Goal: Contribute content: Contribute content

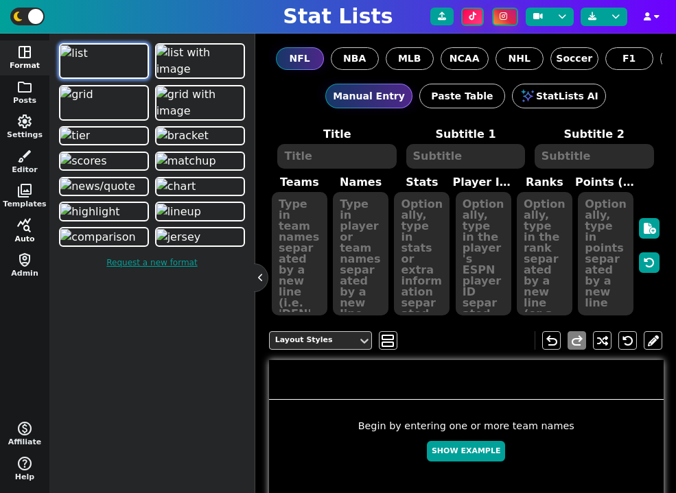
click at [21, 226] on span "query_stats" at bounding box center [24, 225] width 16 height 16
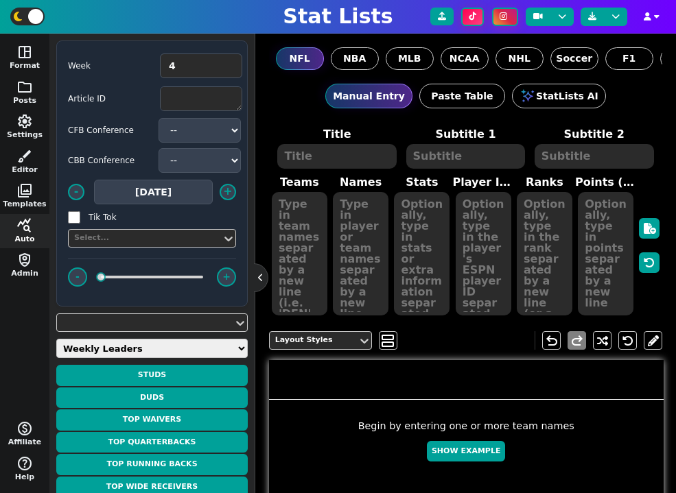
click at [114, 343] on select "Weekly Leaders Slate Leaders QB Stats RB Stats REC Stats IDP Stats Other Stats …" at bounding box center [151, 348] width 191 height 19
select select "other"
click at [56, 339] on select "Weekly Leaders Slate Leaders QB Stats RB Stats REC Stats IDP Stats Other Stats …" at bounding box center [151, 348] width 191 height 19
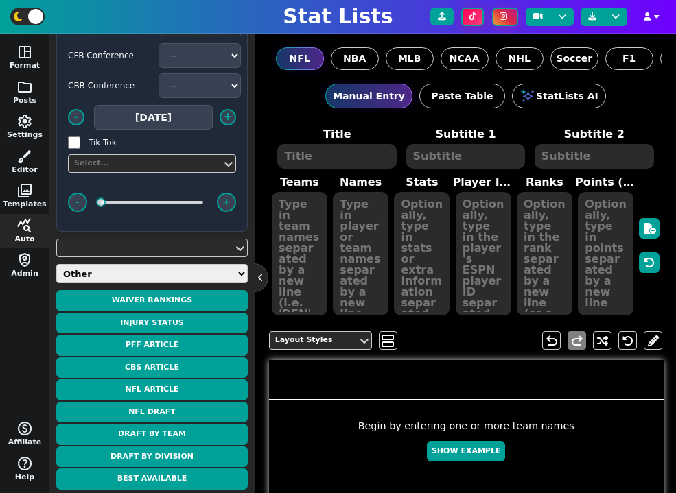
scroll to position [79, 0]
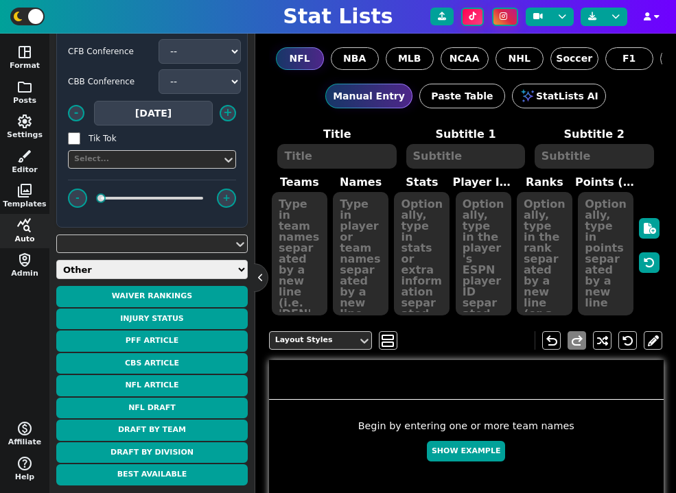
click at [458, 46] on div "NFL NBA MLB NCAA NHL Soccer F1 WNBA AFL Custom" at bounding box center [466, 59] width 394 height 50
click at [460, 49] on label "NCAA" at bounding box center [464, 58] width 48 height 23
click at [0, 0] on input "NCAA" at bounding box center [0, 0] width 0 height 0
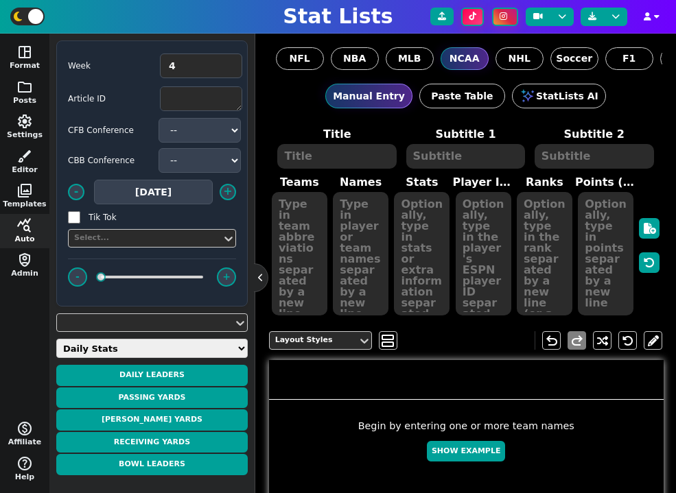
click at [159, 344] on select "Daily Stats QB Stats RB Stats WR Stats TE Stats IDP Stats Other Stats Team Stat…" at bounding box center [151, 348] width 191 height 19
click at [56, 339] on select "Daily Stats QB Stats RB Stats WR Stats TE Stats IDP Stats Other Stats Team Stat…" at bounding box center [151, 348] width 191 height 19
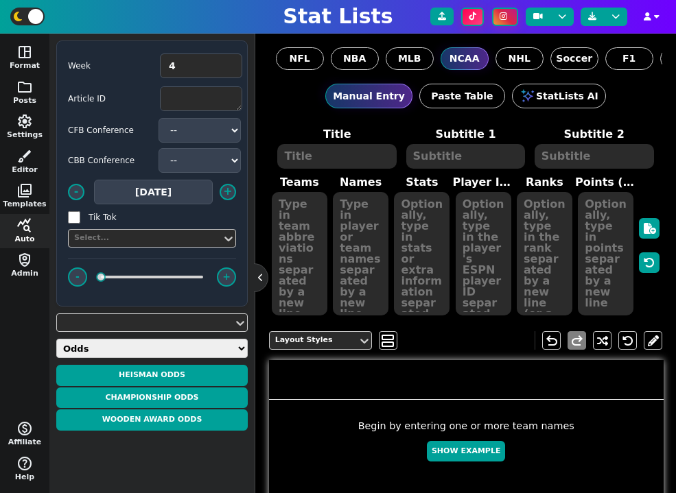
click at [134, 336] on span "Week 4 Article ID CFB Conference -- ACC American Big 12 Big Ten C-USA Independe…" at bounding box center [151, 263] width 191 height 446
click at [125, 335] on span "Week 4 Article ID CFB Conference -- ACC American Big 12 Big Ten C-USA Independe…" at bounding box center [151, 263] width 191 height 446
click at [118, 338] on span "Week 4 Article ID CFB Conference -- ACC American Big 12 Big Ten C-USA Independe…" at bounding box center [151, 263] width 191 height 446
click at [116, 341] on select "Daily Stats QB Stats RB Stats WR Stats TE Stats IDP Stats Other Stats Team Stat…" at bounding box center [151, 348] width 191 height 19
select select "other"
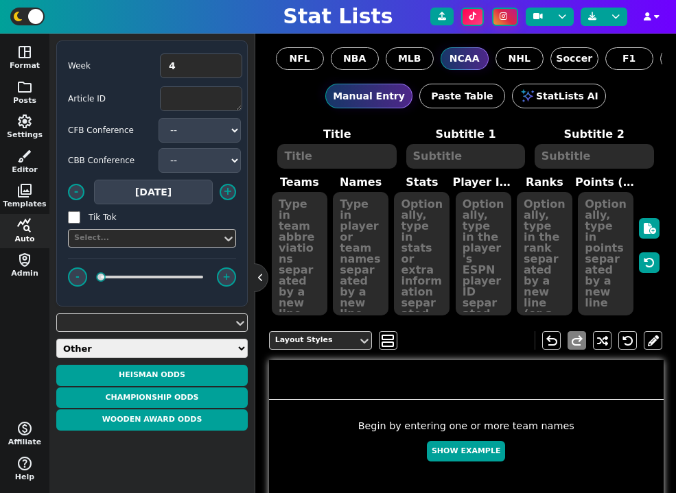
click at [56, 339] on select "Daily Stats QB Stats RB Stats WR Stats TE Stats IDP Stats Other Stats Team Stat…" at bounding box center [151, 348] width 191 height 19
click at [181, 97] on textarea at bounding box center [201, 98] width 82 height 25
paste textarea "https://www.espn.com/nba/story/_/id/46306892/nba-rank-2025-rankings-top-10-play…"
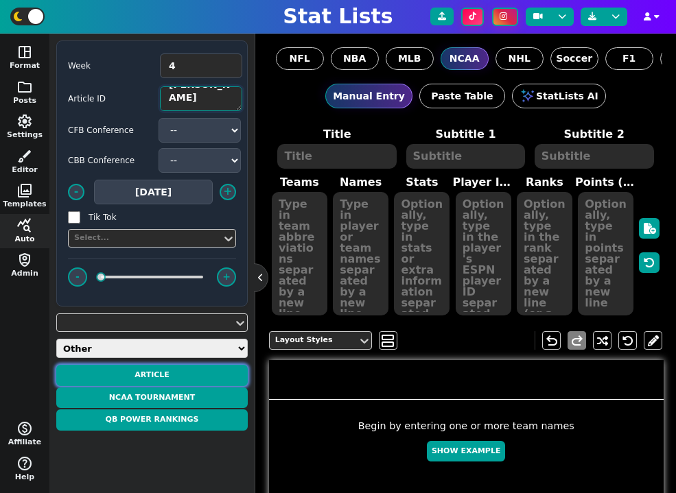
type textarea "https://www.espn.com/nba/story/_/id/46306892/nba-rank-2025-rankings-top-10-play…"
click at [171, 375] on button "Article" at bounding box center [151, 375] width 191 height 21
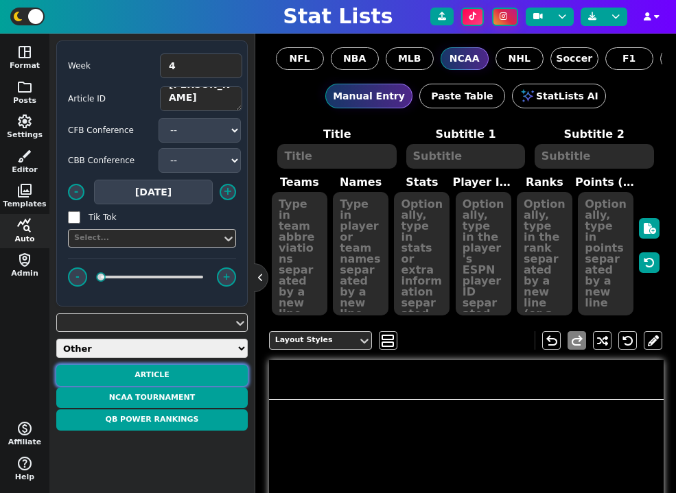
type textarea "ARTICLE"
type textarea "According to ESPN"
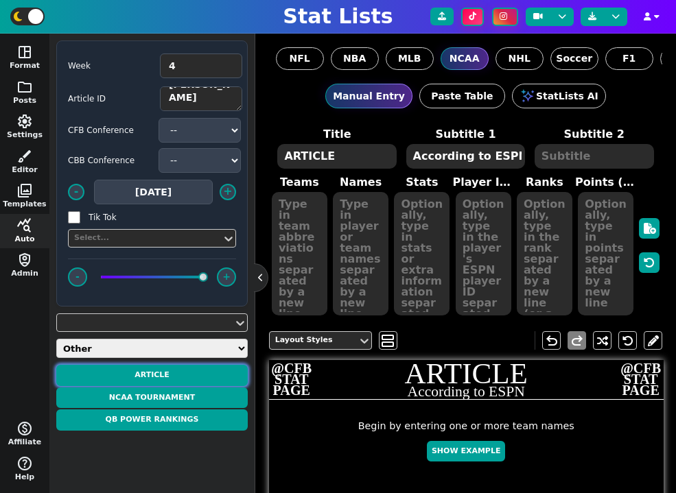
type textarea "G F F G G C F G G C"
type textarea "10. Jalen Brunson 9. Kevin Durant 8. LeBron James 7. Stephen Curry 6. Anthony E…"
type textarea "New York Knicks Houston Rockets Los Angeles Lakers Golden State Warriors Minnes…"
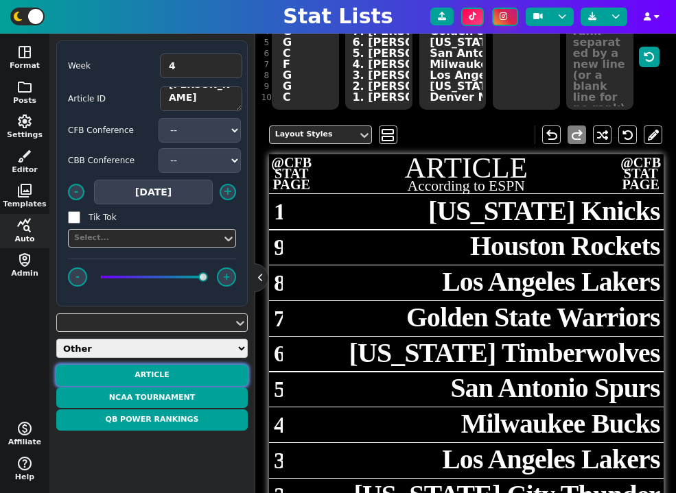
scroll to position [116, 0]
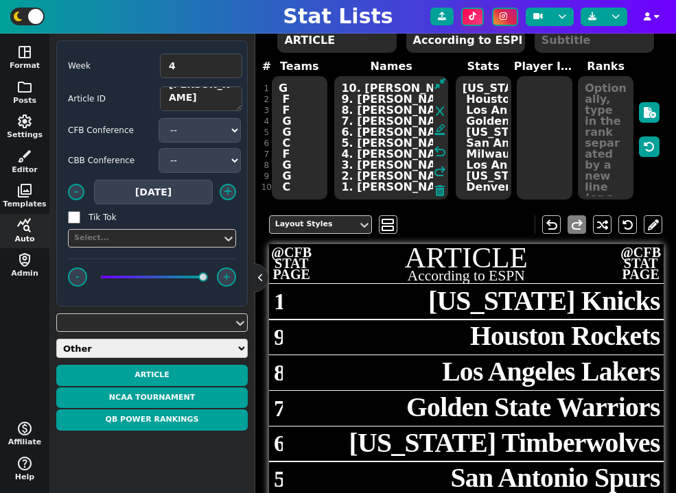
click at [377, 145] on textarea "10. Jalen Brunson 9. Kevin Durant 8. LeBron James 7. Stephen Curry 6. Anthony E…" at bounding box center [391, 137] width 114 height 123
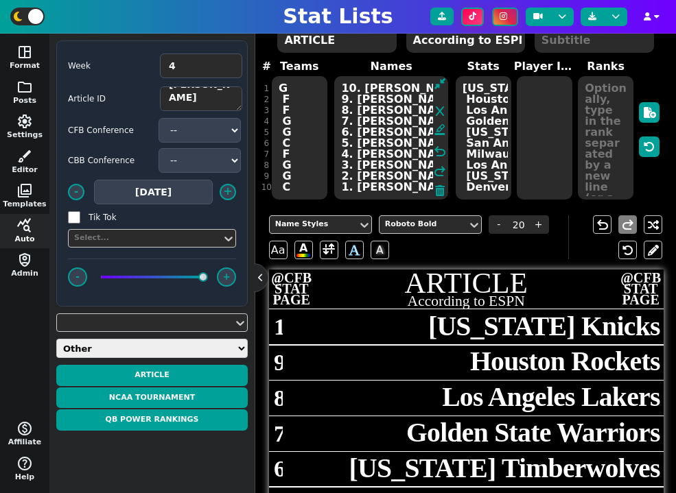
click at [490, 125] on textarea "New York Knicks Houston Rockets Los Angeles Lakers Golden State Warriors Minnes…" at bounding box center [483, 137] width 56 height 123
type input "23"
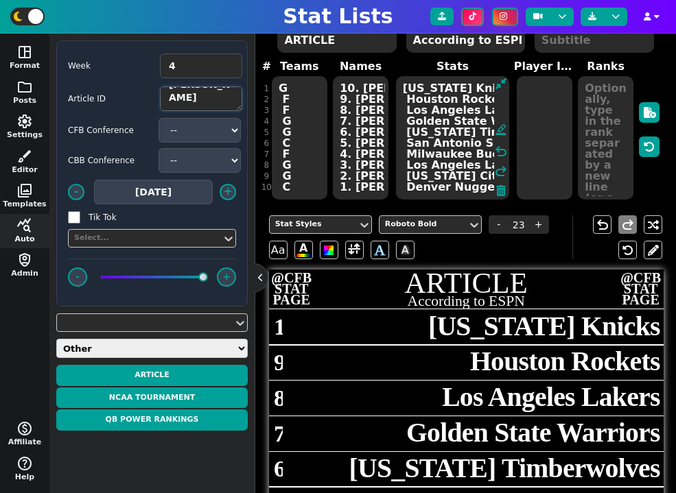
click at [207, 99] on textarea "https://www.espn.com/nba/story/_/id/46306892/nba-rank-2025-rankings-top-10-play…" at bounding box center [201, 98] width 82 height 25
paste textarea "594/nba-rank-2025-2026-williams-harden-morant-best-players-50-11"
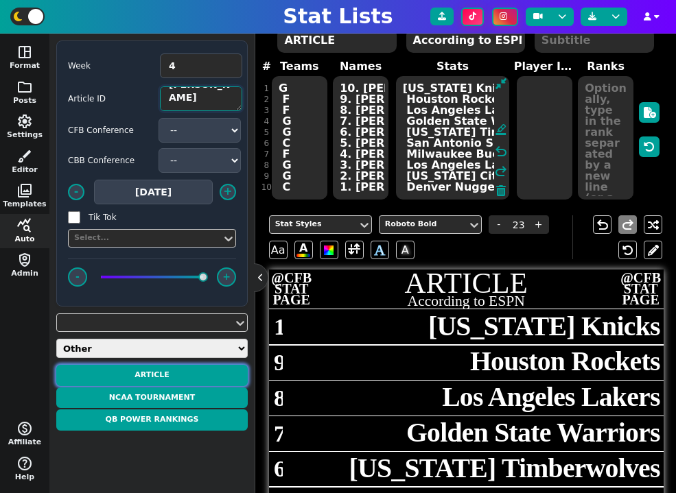
type textarea "https://www.espn.com/nba/story/_/id/46306594/nba-rank-2025-2026-williams-harden…"
click at [166, 377] on button "Article" at bounding box center [151, 375] width 191 height 21
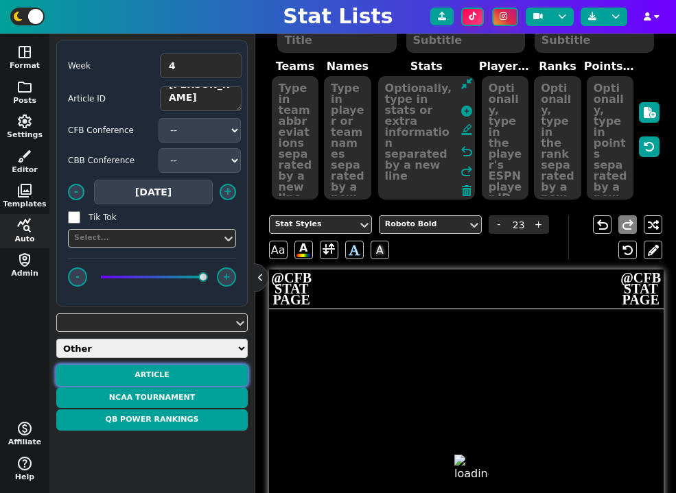
type textarea "ARTICLE"
type textarea "According to ESPN"
type textarea "C C F C G C F F F F F G G G C G C G F F F G G F G C C G F C F G F F G G C F G F"
type textarea "50. Kristaps Porzingis 49. Rudy Gobert 48. Mikal Bridges 47. Joel Embiid 46. Ja…"
type textarea "Atlanta Hawks Minnesota Timberwolves New York Knicks Philadelphia 76ers Denver …"
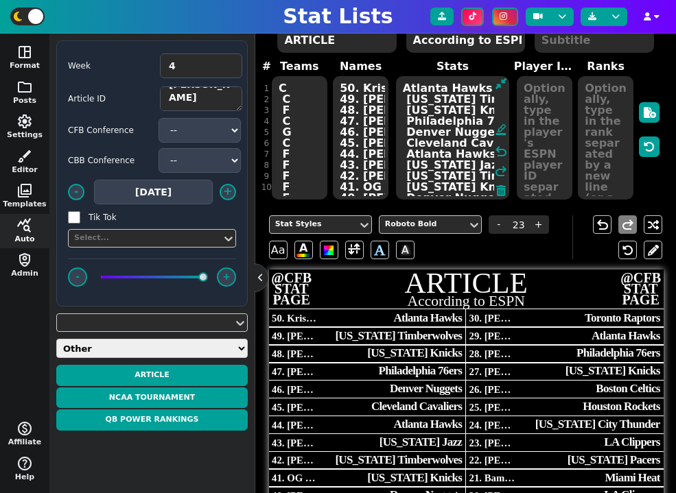
click at [355, 115] on textarea "50. Kristaps Porzingis 49. Rudy Gobert 48. Mikal Bridges 47. Joel Embiid 46. Ja…" at bounding box center [361, 137] width 56 height 123
click at [472, 137] on textarea "Atlanta Hawks Minnesota Timberwolves New York Knicks Philadelphia 76ers Denver …" at bounding box center [453, 137] width 114 height 123
type input "23"
click at [199, 102] on textarea "https://www.espn.com/nba/story/_/id/46306594/nba-rank-2025-2026-williams-harden…" at bounding box center [201, 98] width 82 height 25
paste textarea "4114/nba-rank-2025-2026-best-players-100-5"
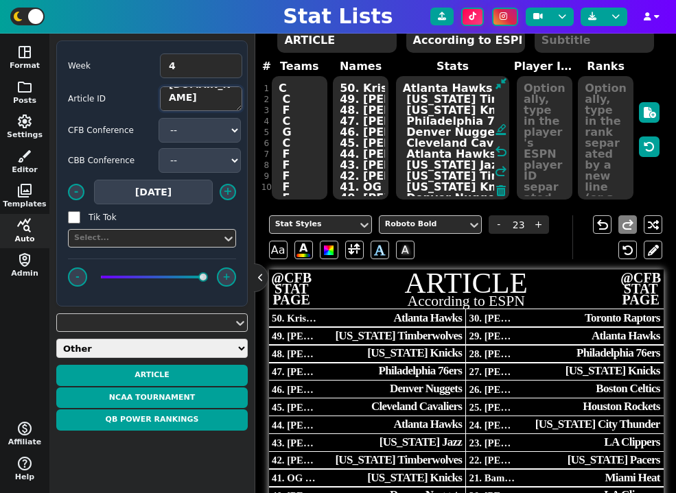
scroll to position [95, 0]
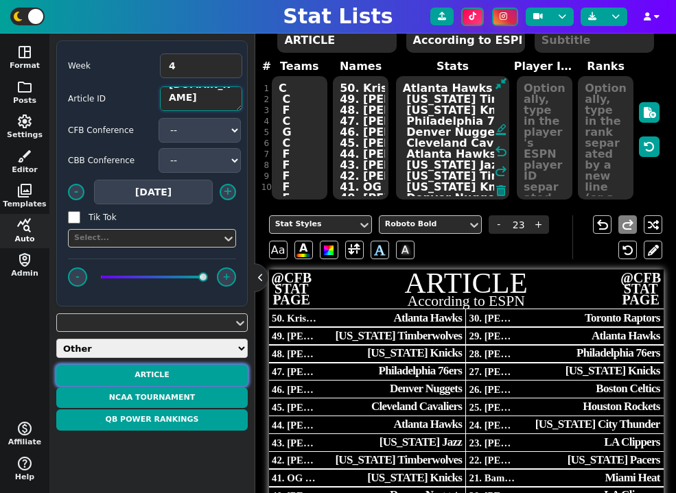
type textarea "https://www.espn.com/nba/story/_/id/46304114/nba-rank-2025-2026-best-players-10…"
click at [174, 376] on button "Article" at bounding box center [151, 375] width 191 height 21
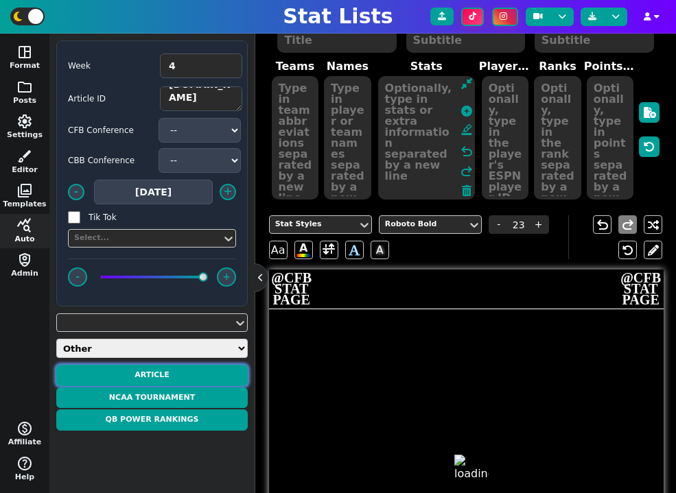
type textarea "ARTICLE"
type textarea "According to ESPN"
type textarea "G G C G G F G C C G C F C C G G F F G G F C F F F F F C G G F F G F F G G G G F…"
type textarea "100. RJ Barrett 99. Stephon Castle 98. Walker Kessler 97. Payton Pritchard 96. …"
type textarea "Toronto Raptors San Antonio Spurs Utah Jazz Boston Celtics Atlanta Hawks Dallas…"
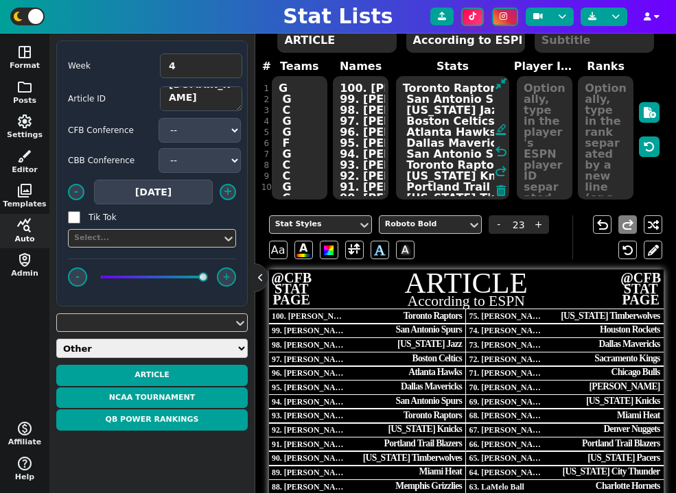
click at [298, 141] on textarea "G G C G G F G C C G C F C C G G F F G G F C F F F F F C G G F F G F F G G G G F…" at bounding box center [300, 137] width 56 height 123
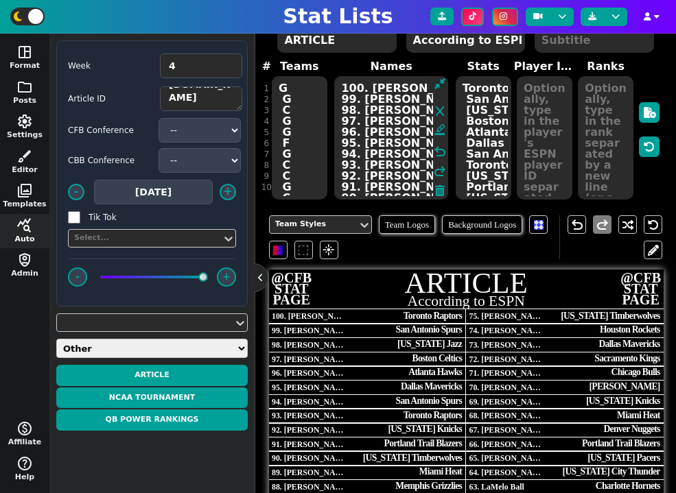
click at [404, 134] on textarea "100. RJ Barrett 99. Stephon Castle 98. Walker Kessler 97. Payton Pritchard 96. …" at bounding box center [391, 137] width 114 height 123
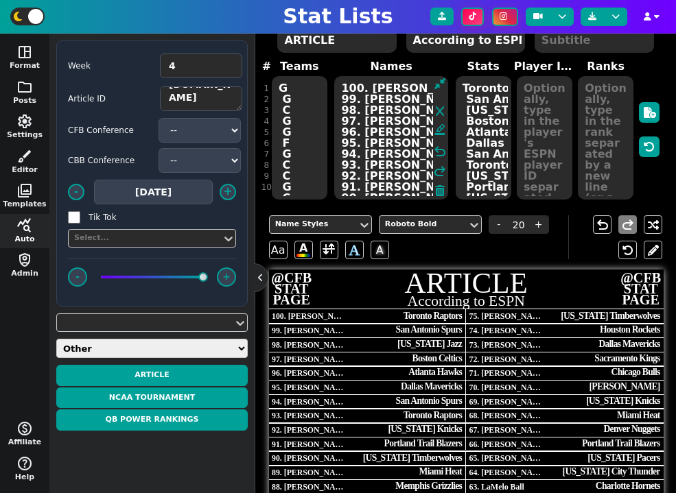
click at [482, 136] on textarea "Toronto Raptors San Antonio Spurs Utah Jazz Boston Celtics Atlanta Hawks Dallas…" at bounding box center [483, 137] width 56 height 123
type input "23"
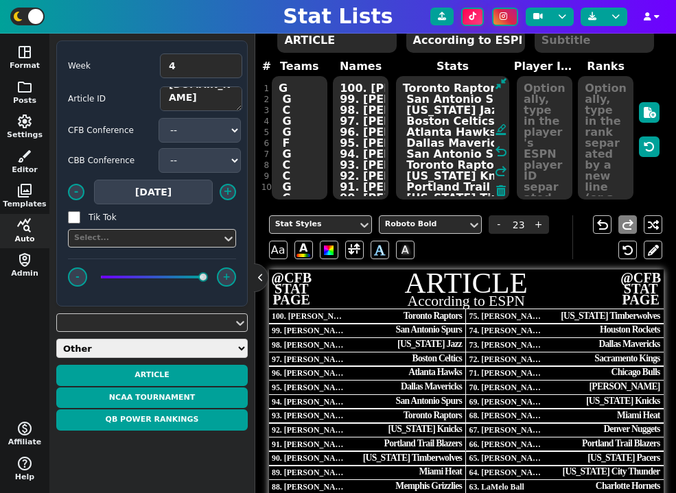
scroll to position [0, 0]
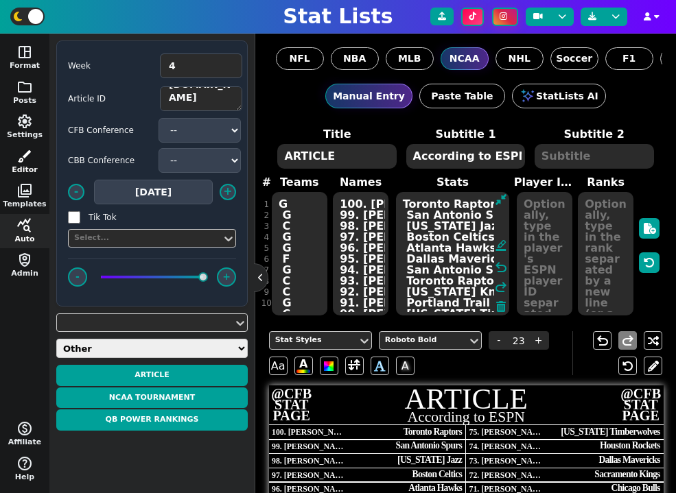
click at [25, 158] on span "brush" at bounding box center [24, 156] width 16 height 16
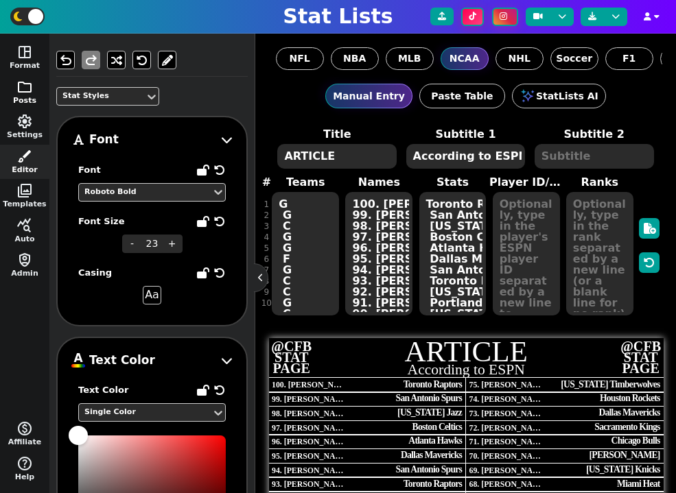
click at [25, 82] on span "folder" at bounding box center [24, 87] width 16 height 16
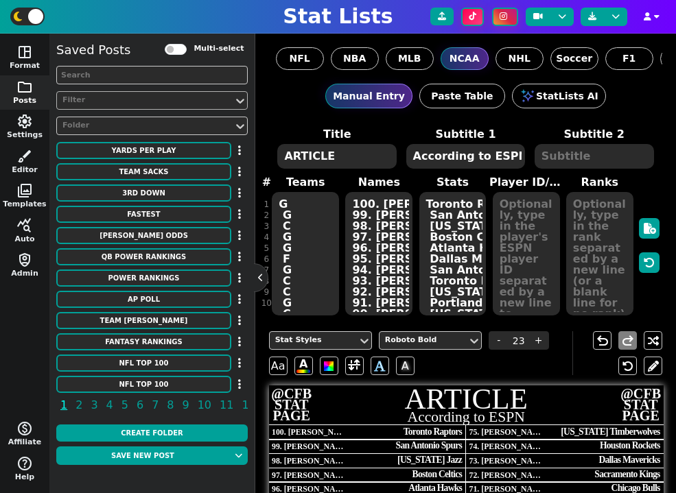
click at [117, 101] on div "Filter" at bounding box center [144, 101] width 165 height 12
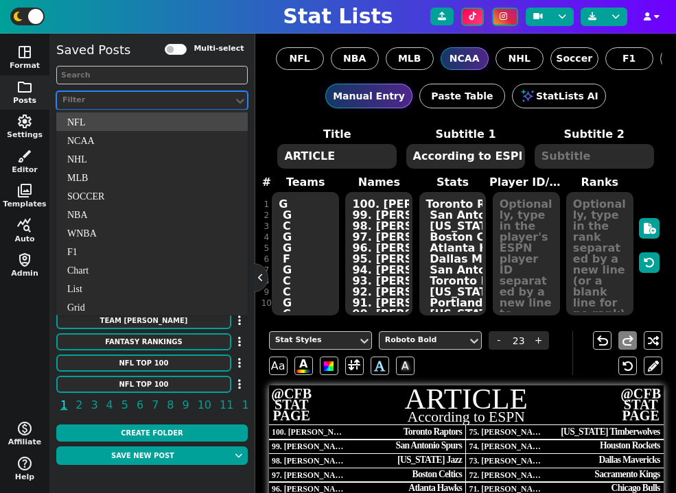
click at [117, 101] on div "Filter" at bounding box center [144, 101] width 165 height 12
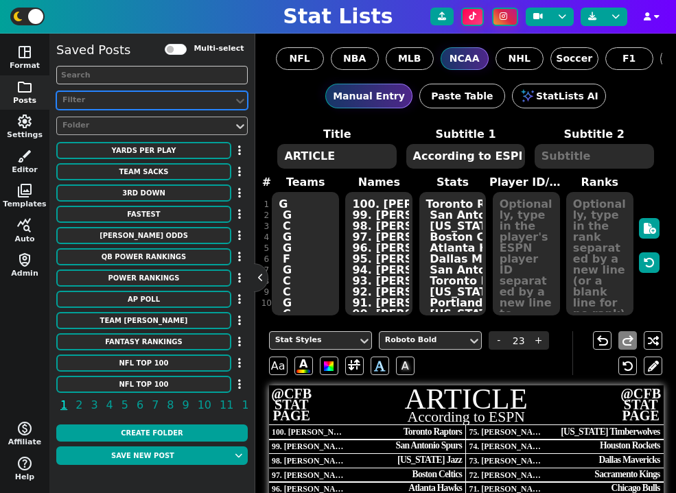
click at [112, 122] on div "Folder" at bounding box center [144, 126] width 165 height 12
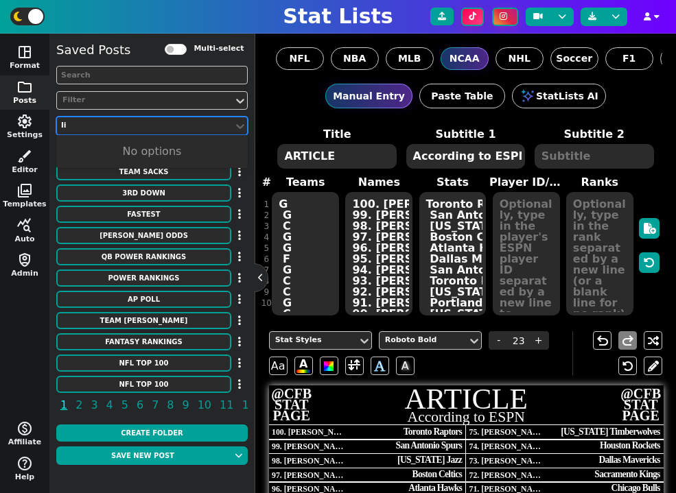
type input "l"
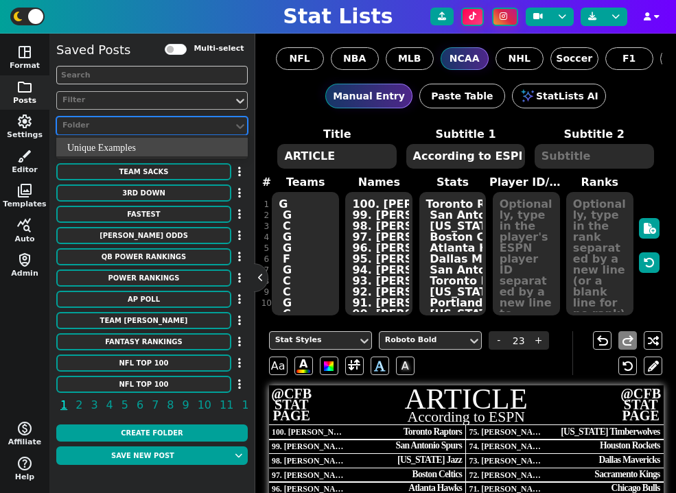
click at [145, 101] on div "Filter" at bounding box center [144, 101] width 165 height 12
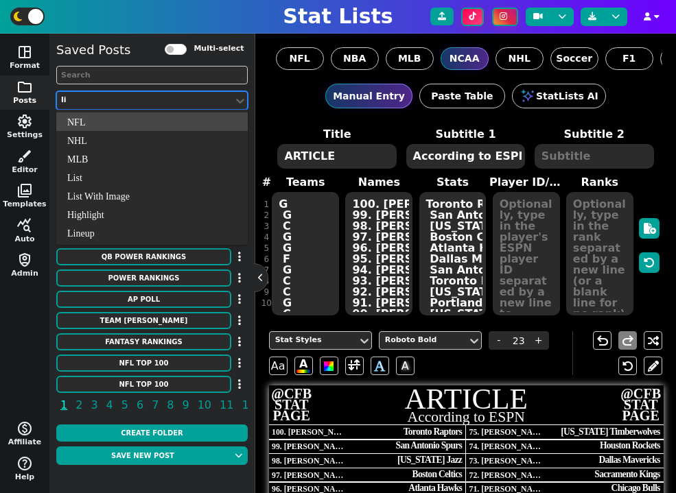
type input "list"
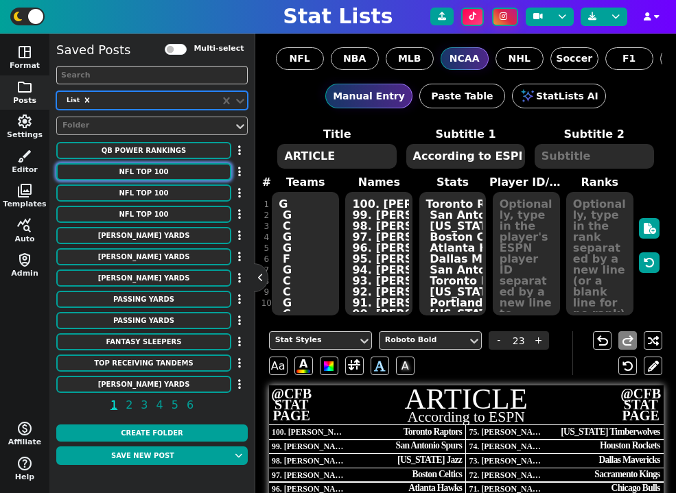
click at [189, 168] on button "NFL TOP 100" at bounding box center [143, 171] width 175 height 17
type textarea "NFL TOP 100"
type textarea "By Team"
type textarea "Eagles Lions Texans Chiefs 49ers Commanders Buccaneers Packers Ravens Bengals V…"
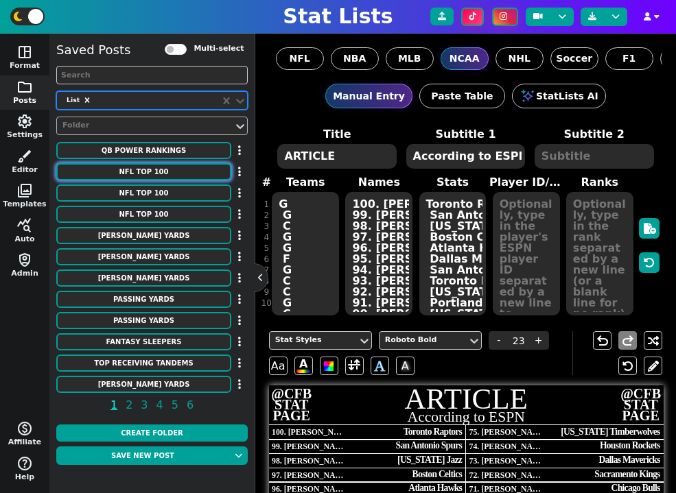
type textarea "9 7 6 5 5 5 5 5 4 4 4 4 4 4 4 3 3 3 2 2 2 2 2 2 2 1 1 0 0 0 0 0"
type input "25"
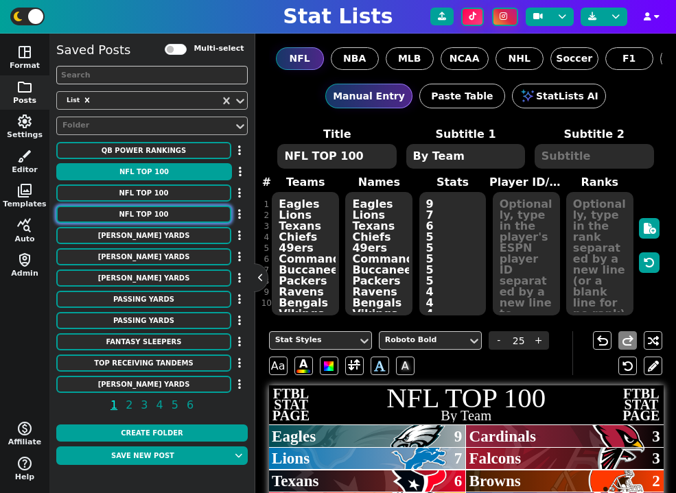
click at [171, 213] on button "NFL TOP 100" at bounding box center [143, 214] width 175 height 17
type textarea "2025 - As Voted By Players"
type textarea "Eagles Ravens Bills Bengals Chiefs Bengals Ravens Browns Vikings Broncos Steele…"
type textarea "Saquon Barkley Lamar Jackson Josh Allen Ja'Marr Chase Patrick Mahomes Joe Burro…"
type textarea "1 2 3 4 5 6 7 8 9 10 11 12 13 14 15 16 17 18 19 20 21 22 23 24 25 26 27 28 29 3…"
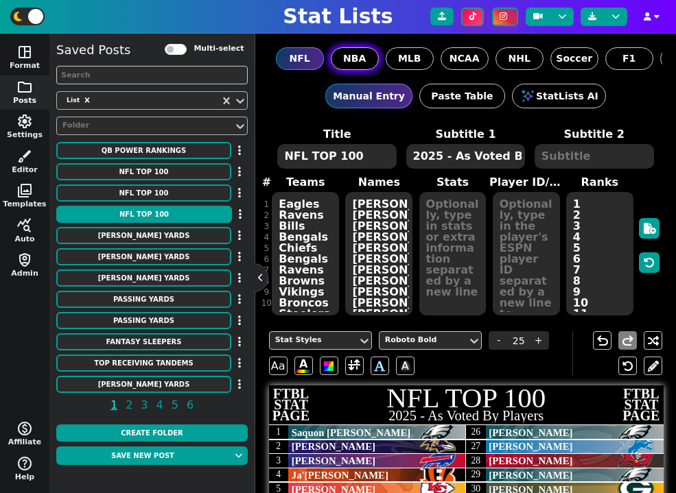
click at [360, 58] on span "NBA" at bounding box center [354, 58] width 23 height 14
click at [0, 0] on input "NBA" at bounding box center [0, 0] width 0 height 0
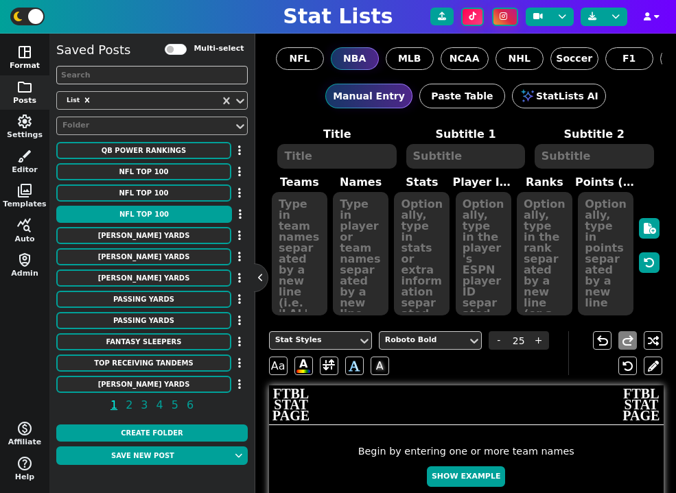
click at [23, 55] on span "space_dashboard" at bounding box center [24, 52] width 16 height 16
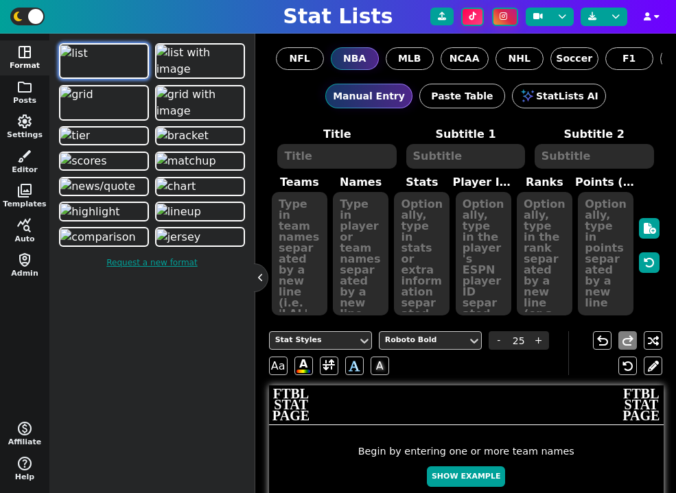
click at [345, 214] on textarea at bounding box center [361, 253] width 56 height 123
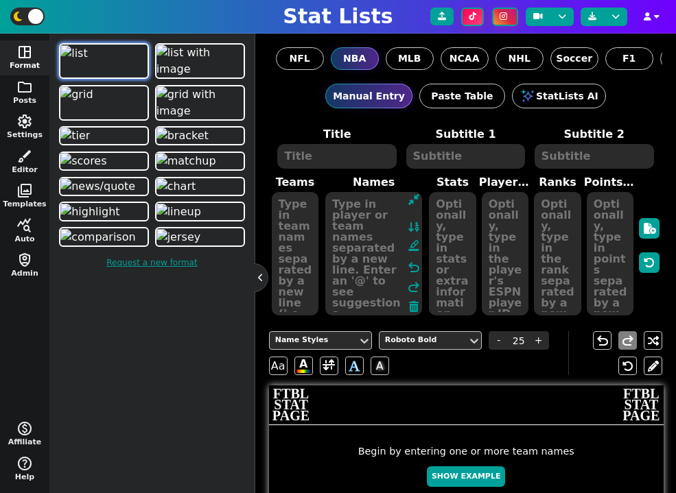
paste textarea "Nikola Jokic Shai Gilgeous-Alexander Luka Doncic Giannis Antetokounmpo Victor W…"
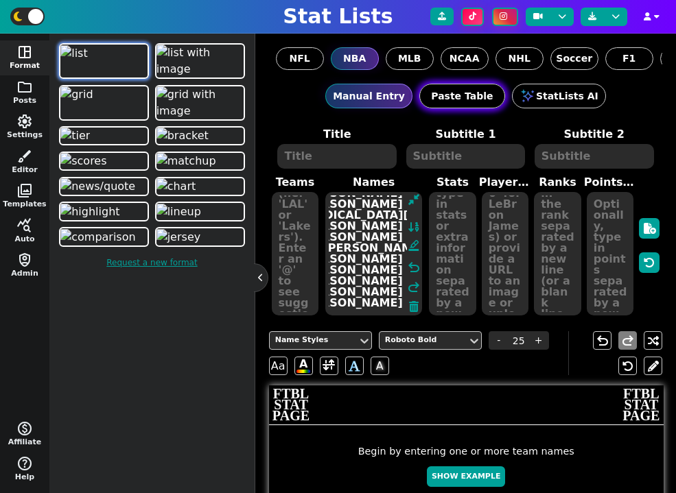
scroll to position [55, 32]
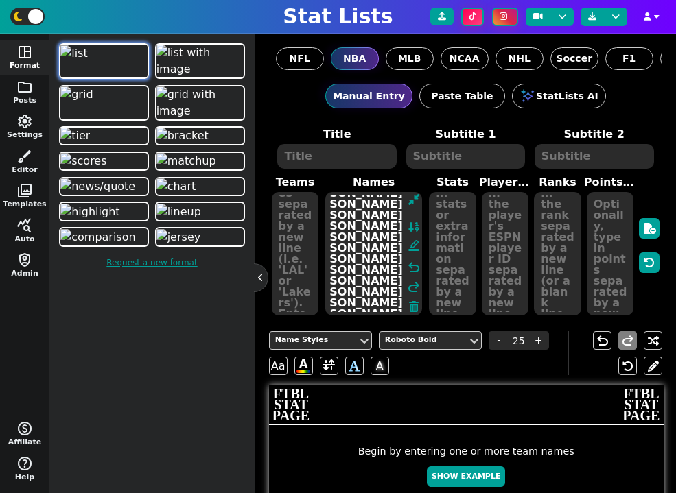
type textarea "Nikola Jokic Shai Gilgeous-Alexander Luka Doncic Giannis Antetokounmpo Victor W…"
click at [298, 224] on textarea at bounding box center [295, 253] width 47 height 123
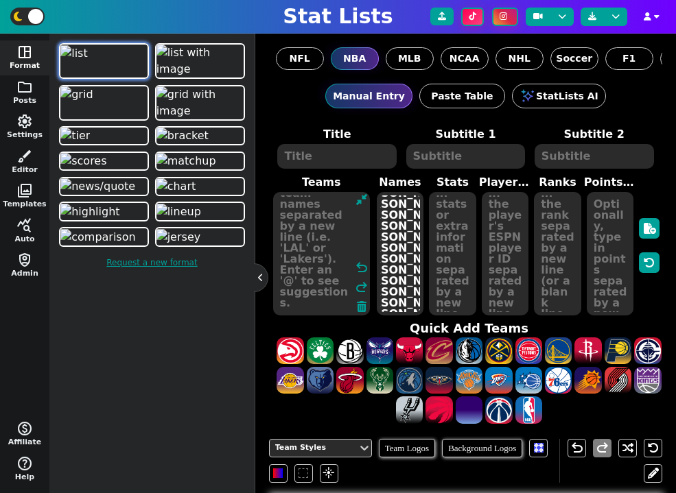
scroll to position [22, 0]
paste textarea "Nuggets Thunder Lakers Bucks Spurs Timberwolves Warriors Lakers Rockets Knicks …"
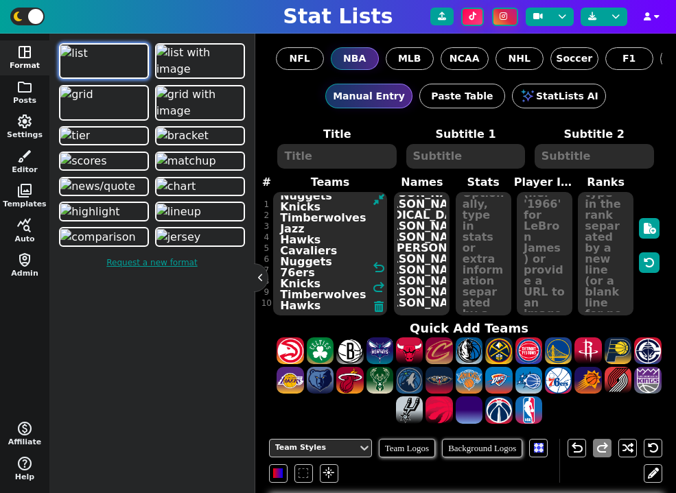
scroll to position [0, 0]
type textarea "Nuggets Thunder Lakers Bucks Spurs Timberwolves Warriors Lakers Rockets Knicks …"
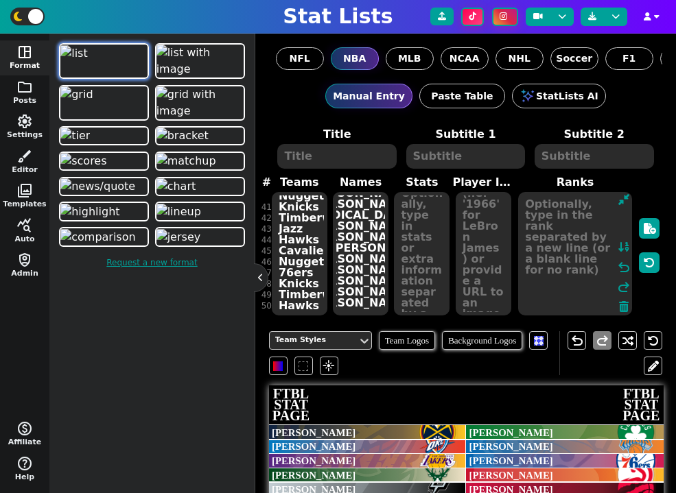
click at [592, 236] on textarea at bounding box center [575, 253] width 114 height 123
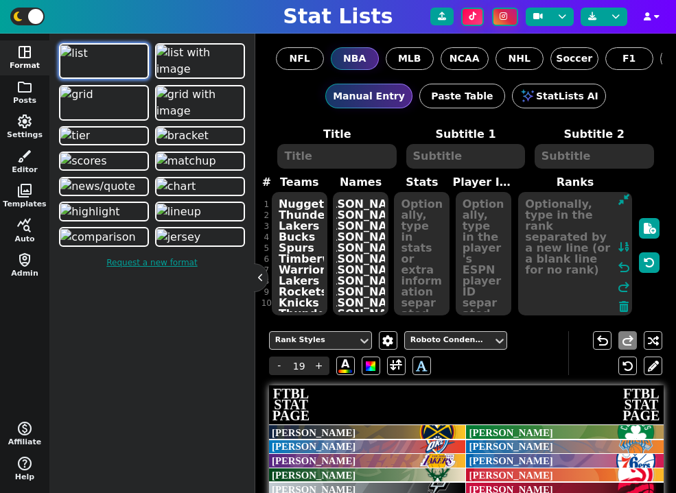
paste textarea "1 2 3 4 5 6 7 8 9 10 11 12 13 14 15 16 17 18 19 20 21 22 23 24 25 26 27 28 29 3…"
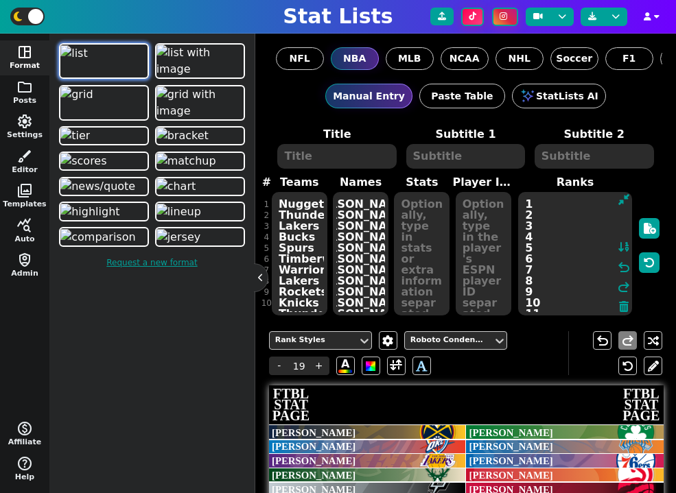
scroll to position [11, 0]
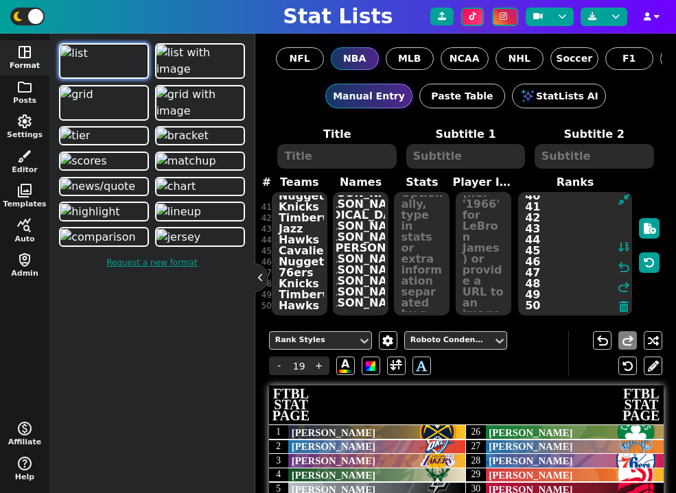
type textarea "1 2 3 4 5 6 7 8 9 10 11 12 13 14 15 16 17 18 19 20 21 22 23 24 25 26 27 28 29 3…"
click at [287, 388] on span "FTBL STAT PAGE" at bounding box center [291, 404] width 40 height 33
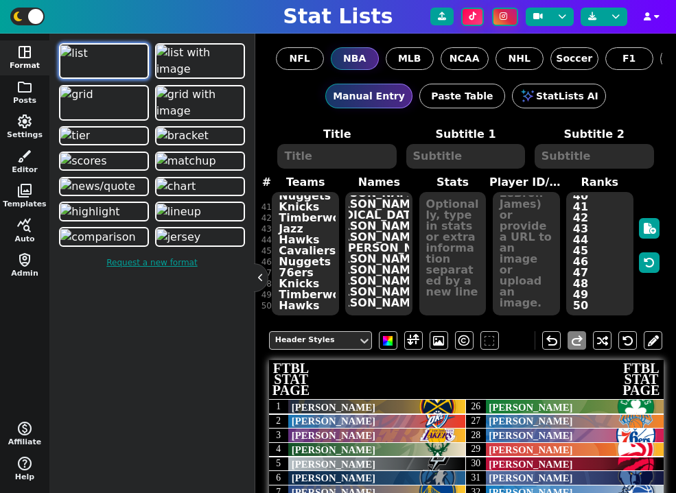
scroll to position [0, 0]
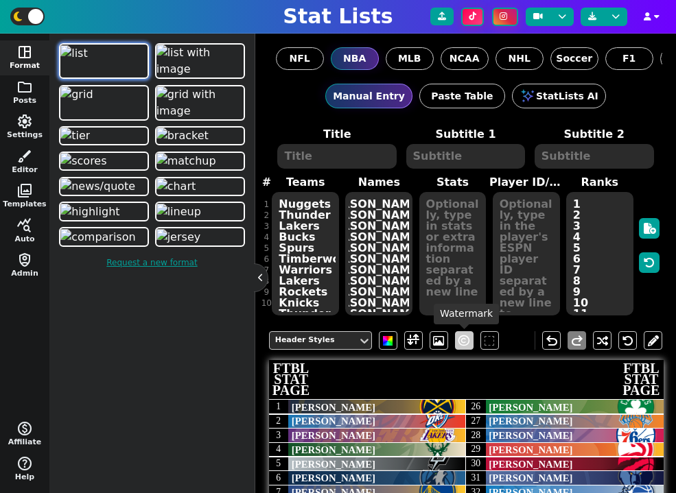
click at [467, 344] on span at bounding box center [463, 341] width 11 height 16
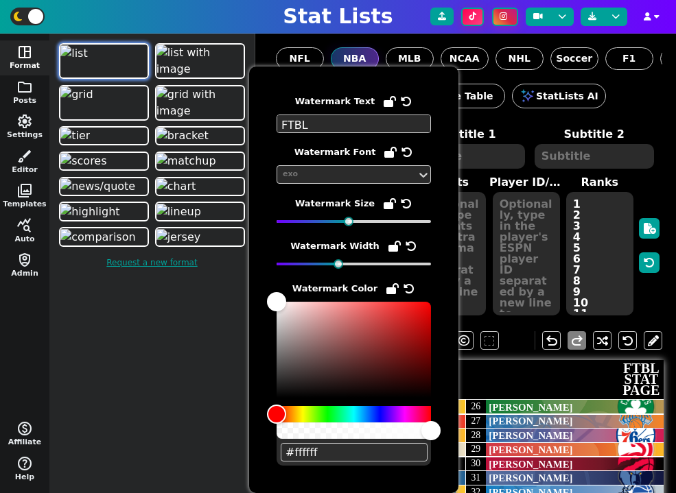
click at [285, 120] on textarea "FTBL STAT PAGE" at bounding box center [353, 124] width 154 height 19
type textarea "BALL STAT PAGE"
click at [503, 160] on textarea at bounding box center [465, 156] width 119 height 25
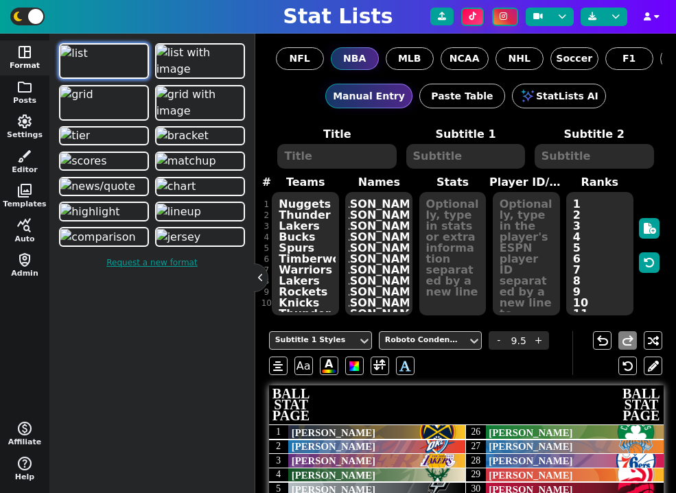
click at [330, 167] on textarea at bounding box center [336, 156] width 119 height 25
type input "19"
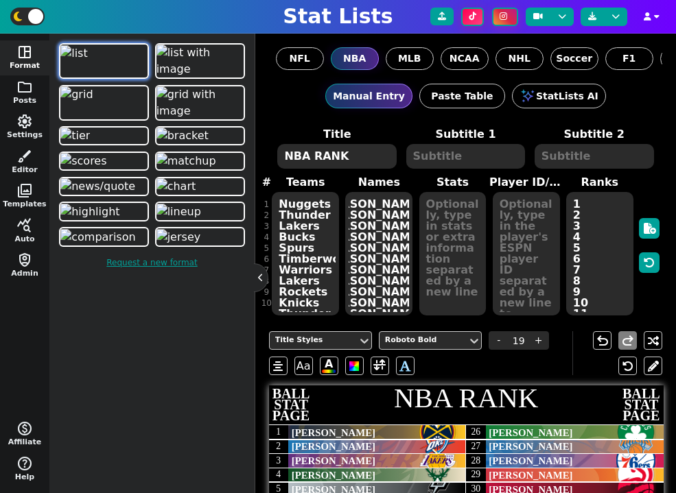
type textarea "NBA RANK"
click at [467, 144] on textarea at bounding box center [465, 156] width 119 height 25
type input "9.5"
type textarea "A"
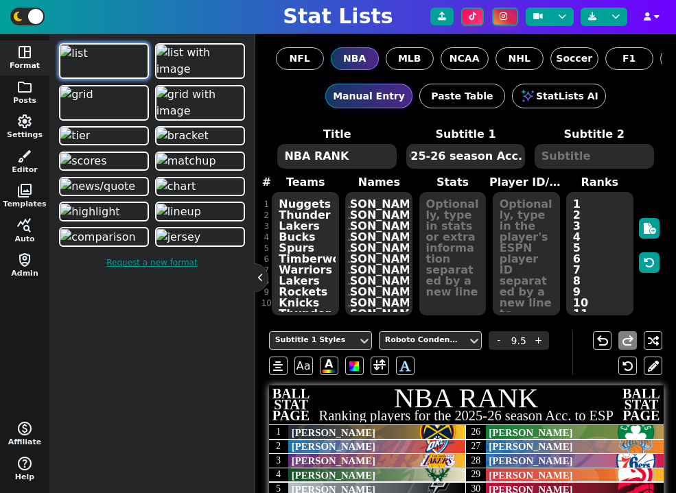
scroll to position [0, 175]
click at [455, 154] on textarea "Ranking players for the 2025-26 season Acc. to ESPN" at bounding box center [465, 156] width 119 height 25
click at [460, 154] on textarea "Ranking players for the 2025-26 season Acc. to ESPN" at bounding box center [465, 156] width 119 height 25
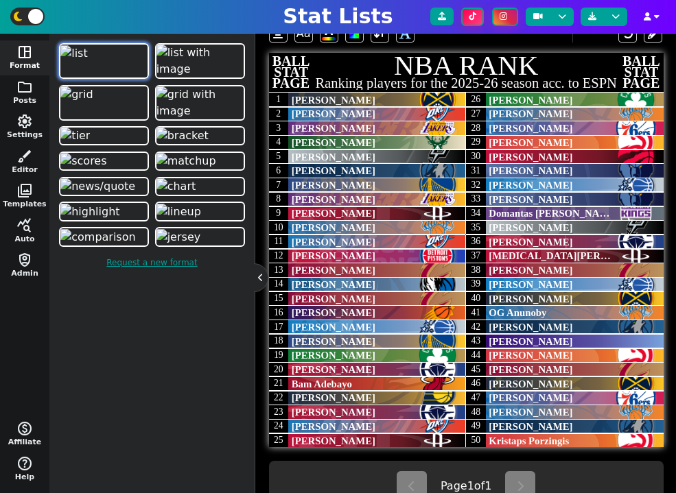
scroll to position [347, 0]
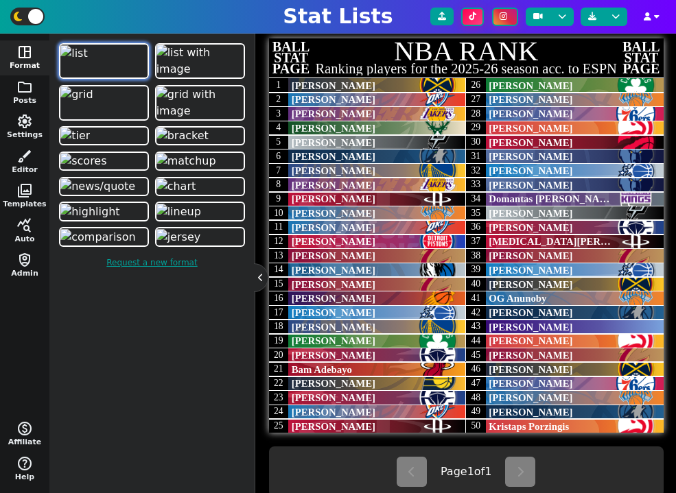
type textarea "Ranking players for the 2025-26 season acc. to ESPN"
click at [476, 171] on span "32" at bounding box center [476, 170] width 14 height 14
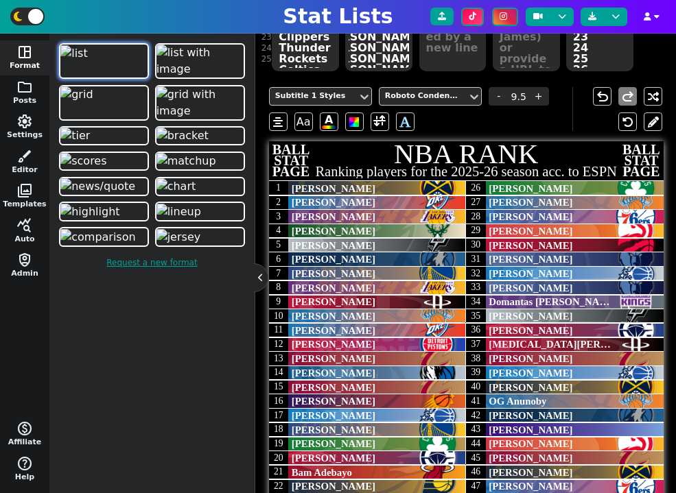
scroll to position [239, 0]
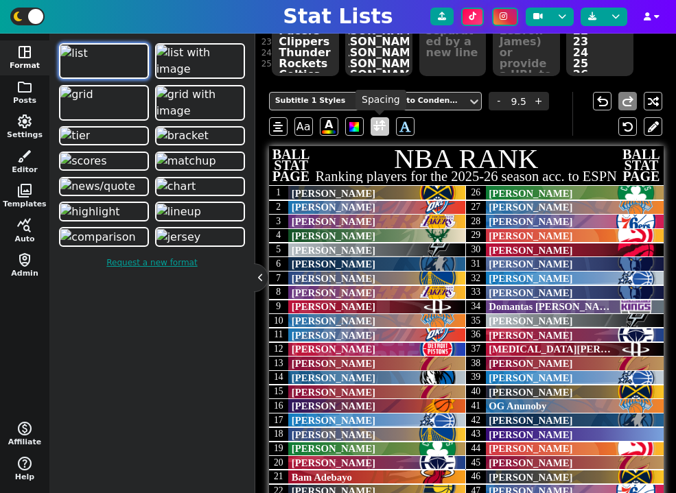
click at [381, 118] on span at bounding box center [379, 126] width 12 height 17
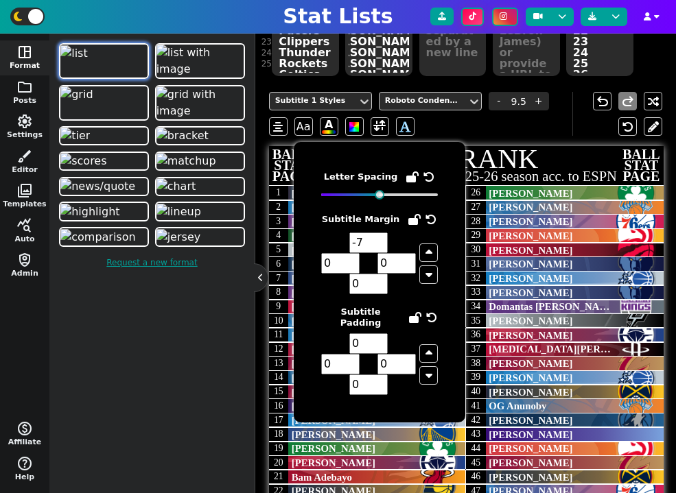
click at [532, 224] on span "Tyrese Maxey" at bounding box center [530, 221] width 84 height 11
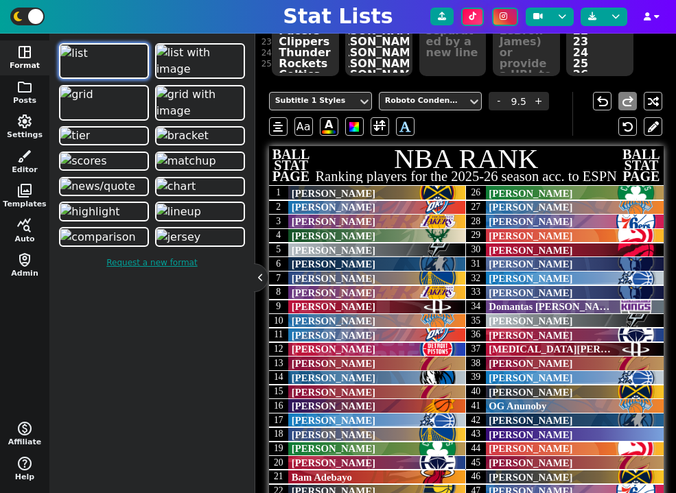
click at [597, 59] on textarea "1 2 3 4 5 6 7 8 9 10 11 12 13 14 15 16 17 18 19 20 21 22 23 24 25 26 27 28 29 3…" at bounding box center [599, 14] width 67 height 123
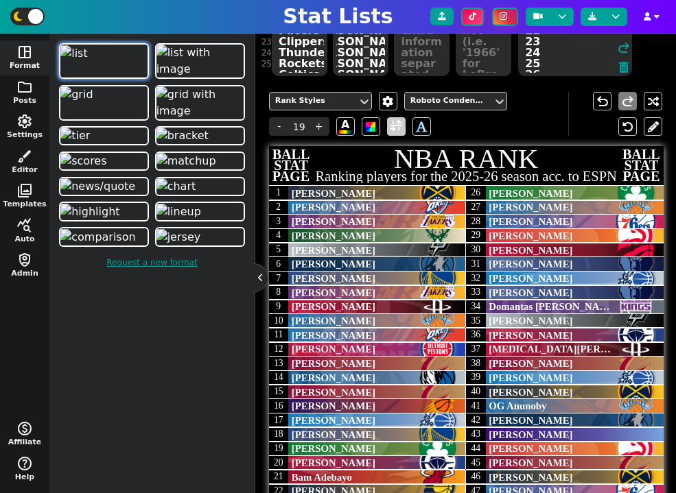
click at [400, 127] on span at bounding box center [396, 126] width 12 height 17
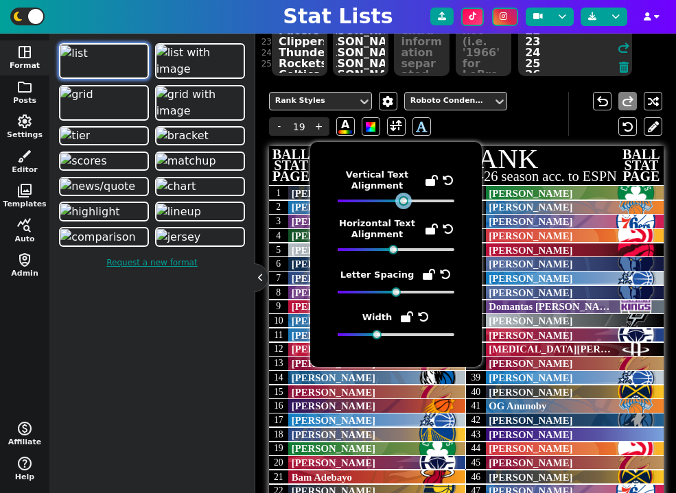
click at [405, 202] on div at bounding box center [404, 201] width 10 height 10
click at [558, 260] on span "Jaren Jackson Jr" at bounding box center [530, 264] width 84 height 11
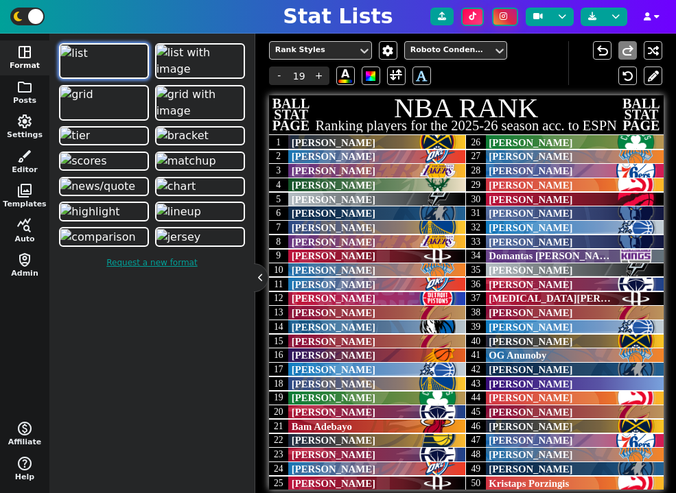
scroll to position [300, 0]
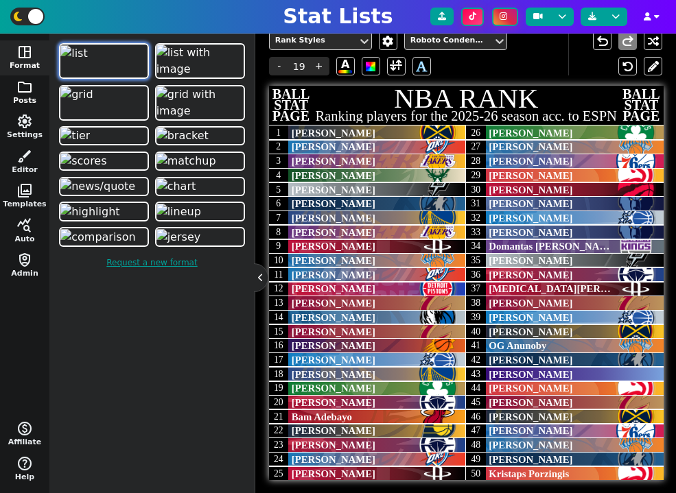
click at [27, 91] on span "folder" at bounding box center [24, 87] width 16 height 16
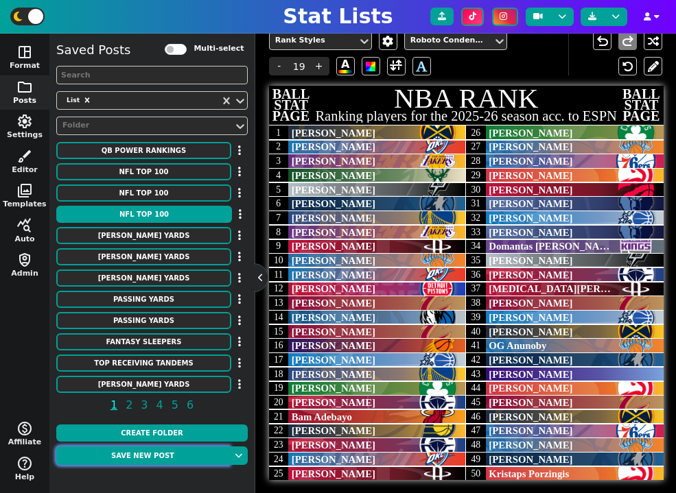
click at [171, 461] on button "Save new post" at bounding box center [142, 456] width 173 height 19
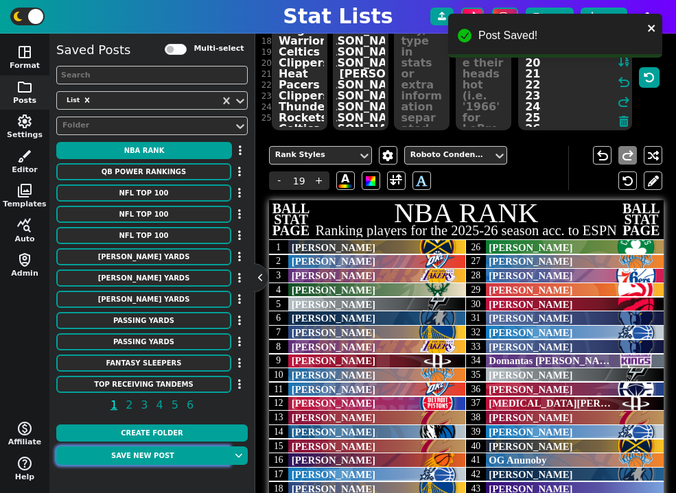
scroll to position [0, 0]
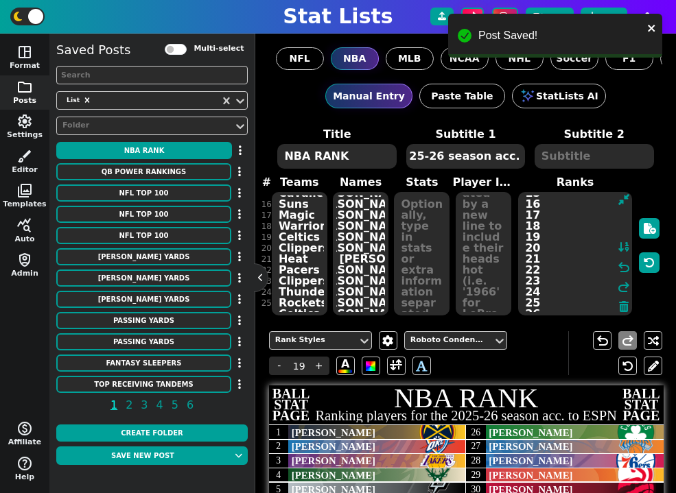
click at [375, 215] on textarea "Nikola Jokic Shai Gilgeous-Alexander Luka Doncic Giannis Antetokounmpo Victor W…" at bounding box center [361, 253] width 56 height 123
type input "25"
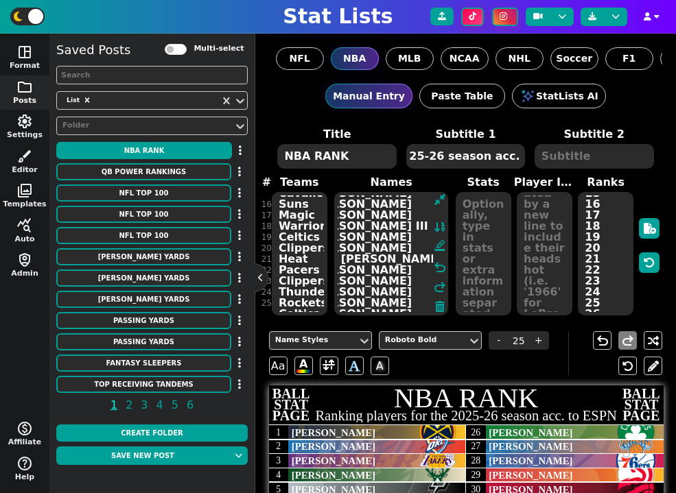
paste textarea "Draymond Green Cooper Flagg Alex Caruso Paul George Dyson Daniels Isaiah Harten…"
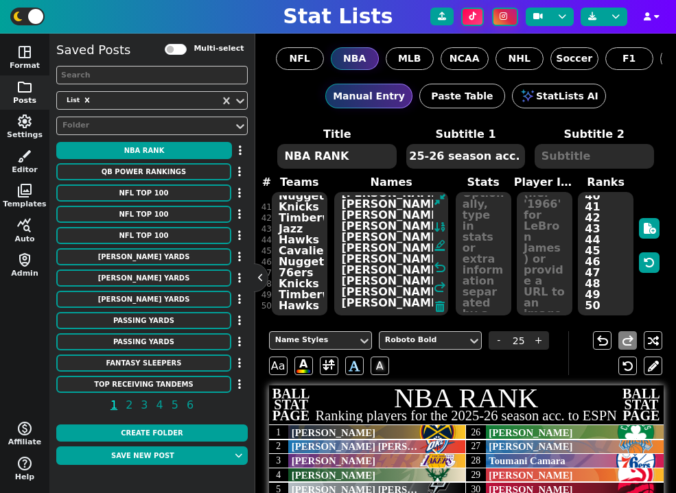
type textarea "Draymond Green Cooper Flagg Alex Caruso Paul George Dyson Daniels Isaiah Harten…"
click at [297, 241] on textarea "Nuggets Thunder Lakers Bucks Spurs Timberwolves Warriors Lakers Rockets Knicks …" at bounding box center [300, 253] width 56 height 123
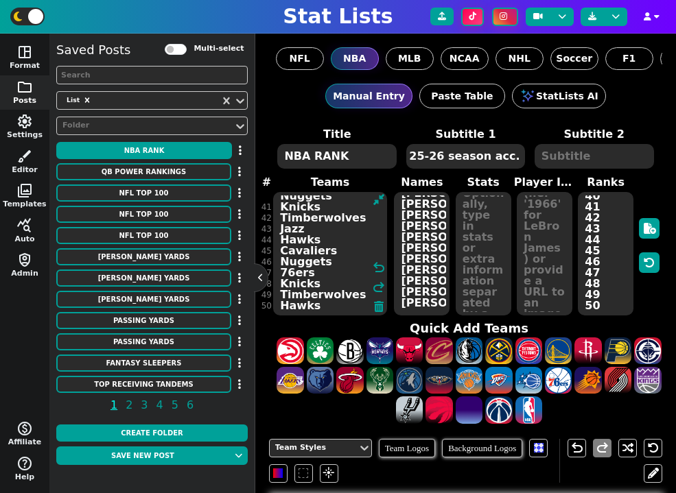
paste textarea "Warriors Mavericks Thunder 76ers Hawks Thunder Bucks Pelicans Magic Lakers Peli…"
type textarea "Warriors Mavericks Thunder 76ers Hawks Thunder Bucks Pelicans Magic Lakers Peli…"
click at [589, 226] on textarea "1 2 3 4 5 6 7 8 9 10 11 12 13 14 15 16 17 18 19 20 21 22 23 24 25 26 27 28 29 3…" at bounding box center [606, 253] width 56 height 123
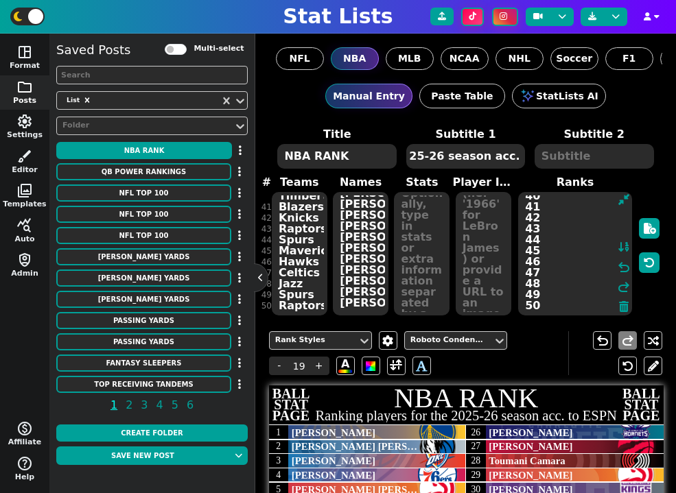
paste textarea "51 52 53 54 55 56 57 58 59 60 61 62 63 64 65 66 67 68 69 70 71 72 73 74 75 76 7…"
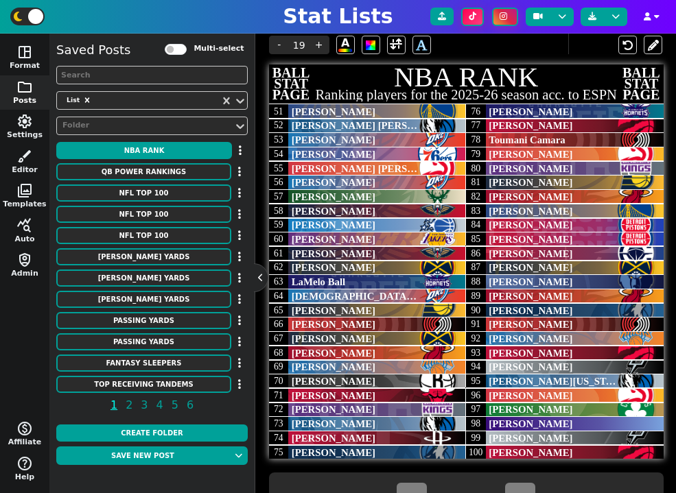
scroll to position [296, 0]
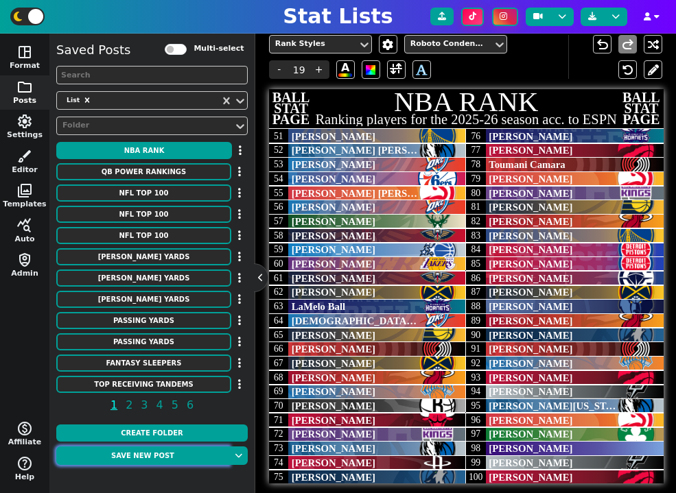
type textarea "51 52 53 54 55 56 57 58 59 60 61 62 63 64 65 66 67 68 69 70 71 72 73 74 75 76 7…"
click at [155, 457] on button "Save new post" at bounding box center [142, 456] width 173 height 19
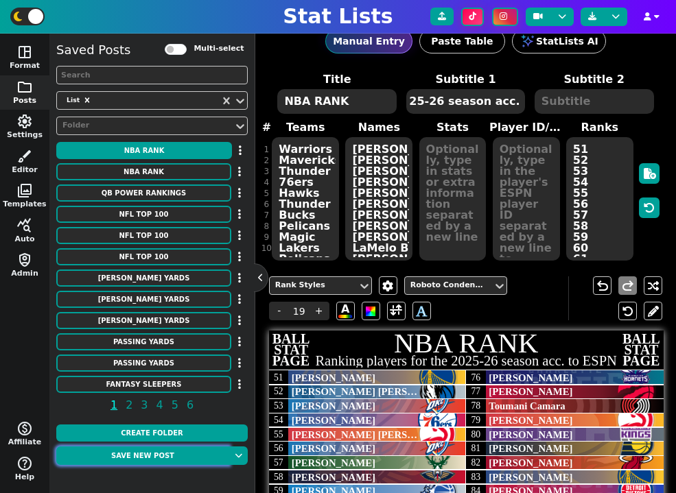
scroll to position [0, 0]
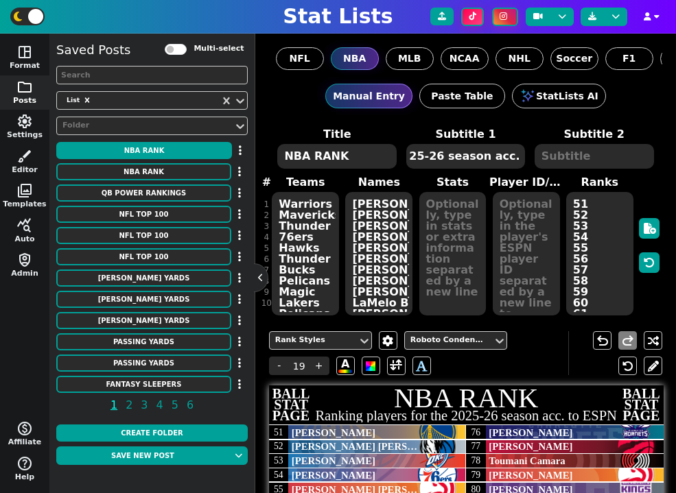
click at [458, 152] on textarea "Ranking players for the 2025-26 season acc. to ESPN" at bounding box center [465, 156] width 119 height 25
type input "9.5"
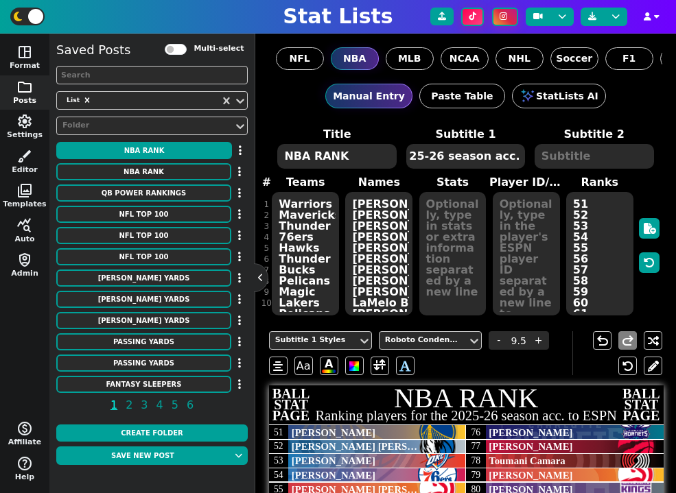
click at [458, 152] on textarea "Ranking players for the 2025-26 season acc. to ESPN" at bounding box center [465, 156] width 119 height 25
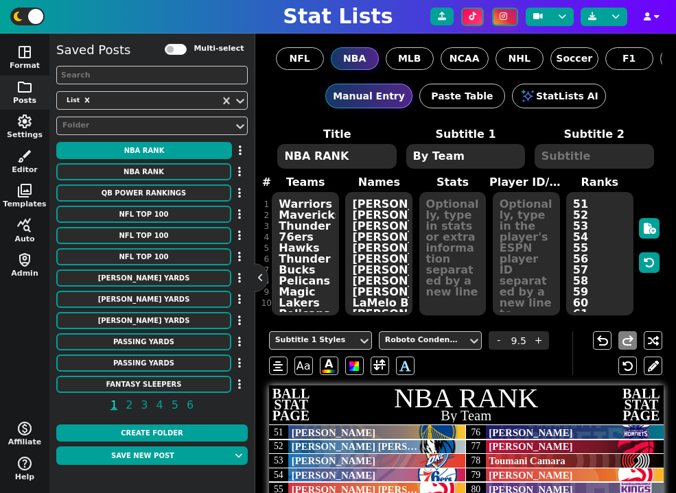
type textarea "By Team"
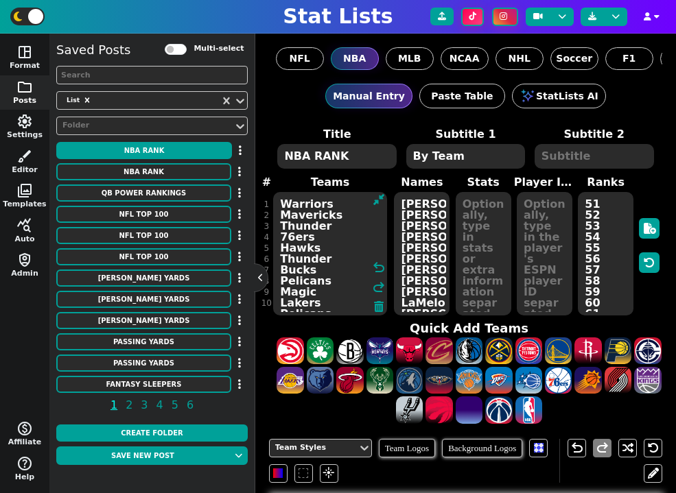
click at [305, 234] on textarea "Warriors Mavericks Thunder 76ers Hawks Thunder Bucks Pelicans Magic Lakers Peli…" at bounding box center [330, 253] width 114 height 123
paste textarea "Nuggets Thunder Knicks Hawks Timberwolves Spurs Warriors Rockets Cavaliers Mave…"
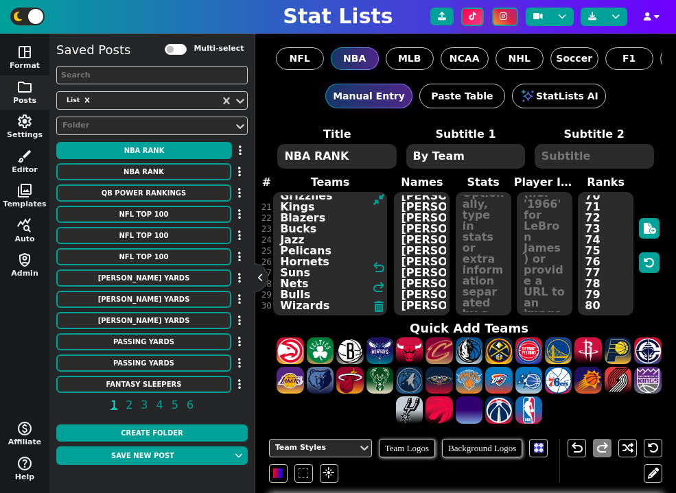
type textarea "Nuggets Thunder Knicks Hawks Timberwolves Spurs Warriors Rockets Cavaliers Mave…"
click at [600, 246] on textarea "51 52 53 54 55 56 57 58 59 60 61 62 63 64 65 66 67 68 69 70 71 72 73 74 75 76 7…" at bounding box center [606, 253] width 56 height 123
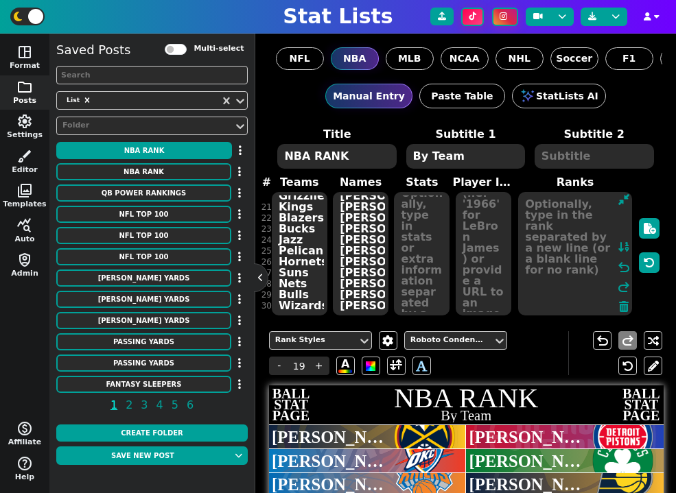
scroll to position [0, 0]
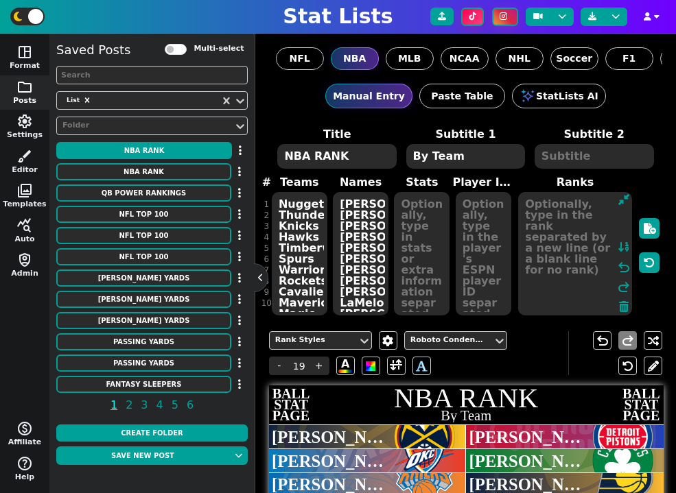
click at [366, 258] on textarea "Draymond Green Cooper Flagg Alex Caruso Paul George Dyson Daniels Isaiah Harten…" at bounding box center [361, 253] width 56 height 123
type input "25"
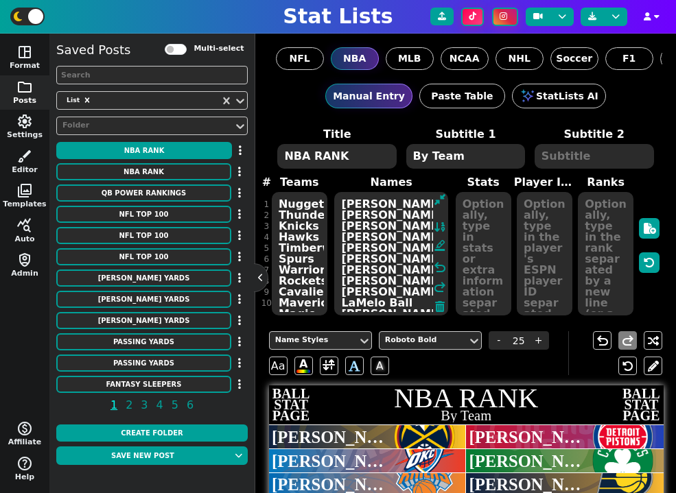
paste textarea "Nuggets Thunder Knicks Hawks Timberwolves Spurs Warriors Rockets Cavaliers Mave…"
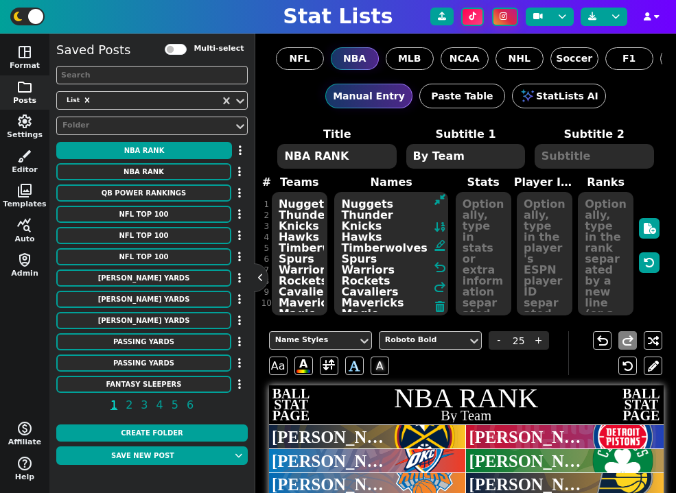
scroll to position [217, 0]
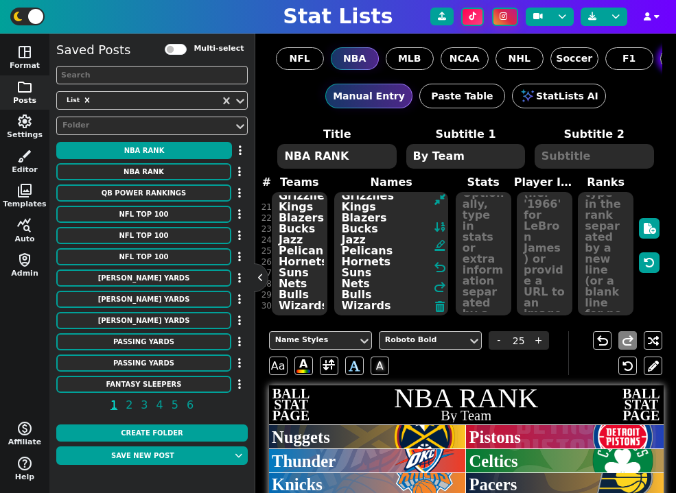
type textarea "Nuggets Thunder Knicks Hawks Timberwolves Spurs Warriors Rockets Cavaliers Mave…"
click at [475, 226] on textarea at bounding box center [483, 253] width 56 height 123
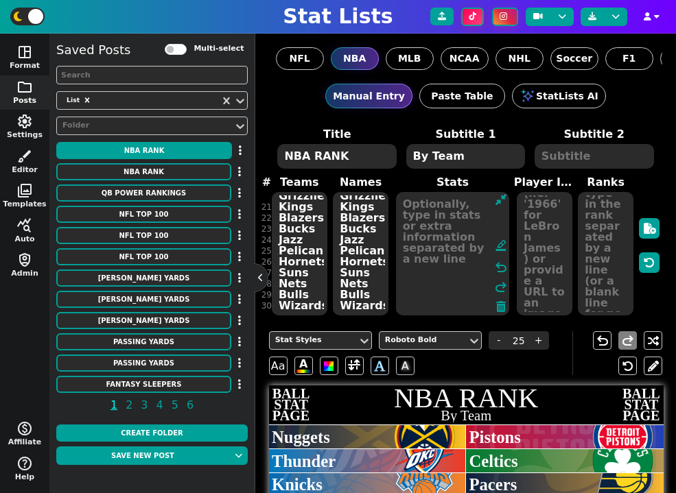
scroll to position [0, 0]
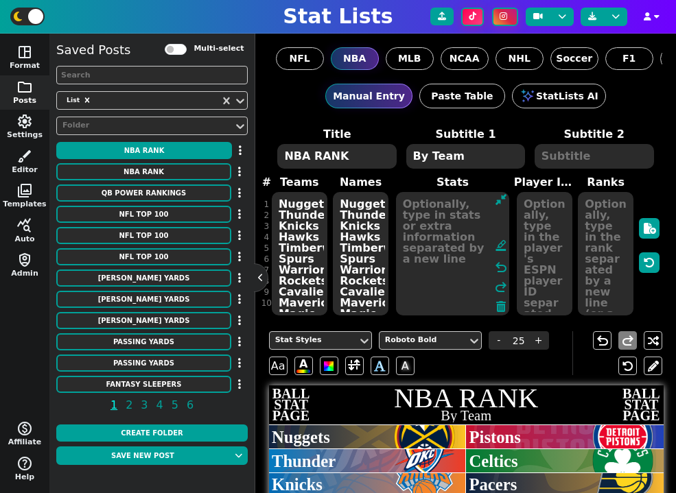
paste textarea "6 6 6 6 5 4 4 4 4 4 4 4 4 4 3 3 3 3 3 3 3 3 2 2 2 2 1 1 1 0"
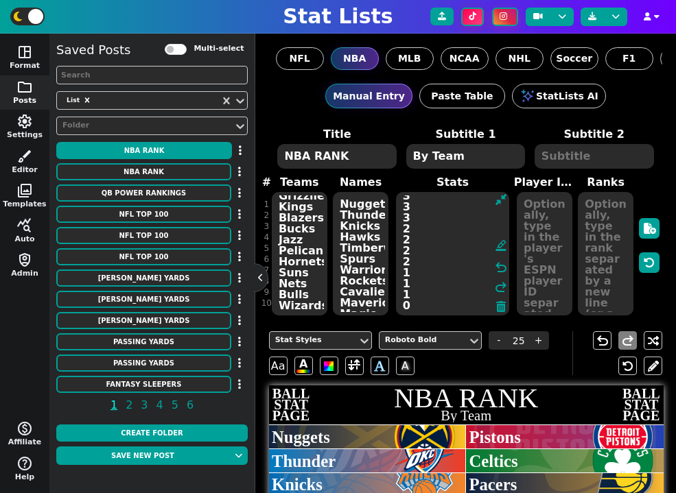
scroll to position [217, 0]
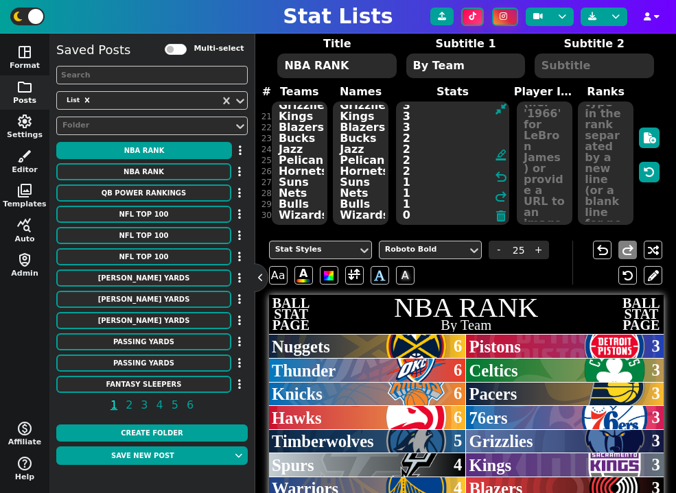
type textarea "6 6 6 6 5 4 4 4 4 4 4 4 4 4 3 3 3 3 3 3 3 3 2 2 2 2 1 1 1 0"
click at [349, 162] on textarea "Nuggets Thunder Knicks Hawks Timberwolves Spurs Warriors Rockets Cavaliers Mave…" at bounding box center [361, 163] width 56 height 123
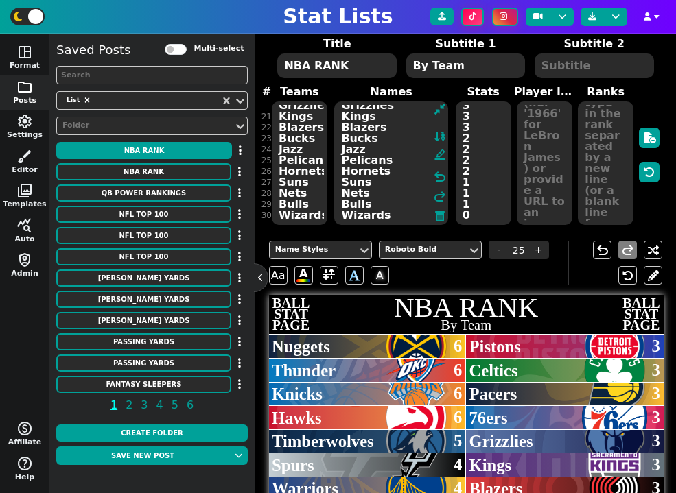
click at [342, 128] on textarea "Nuggets Thunder Knicks Hawks Timberwolves Spurs Warriors Rockets Cavaliers Mave…" at bounding box center [391, 163] width 114 height 123
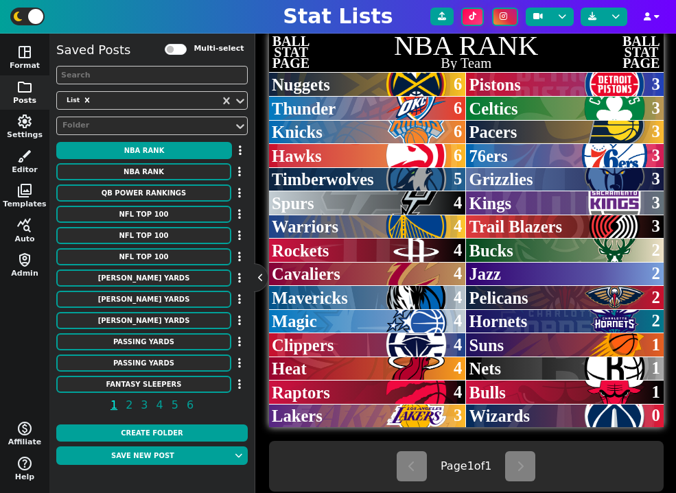
scroll to position [389, 0]
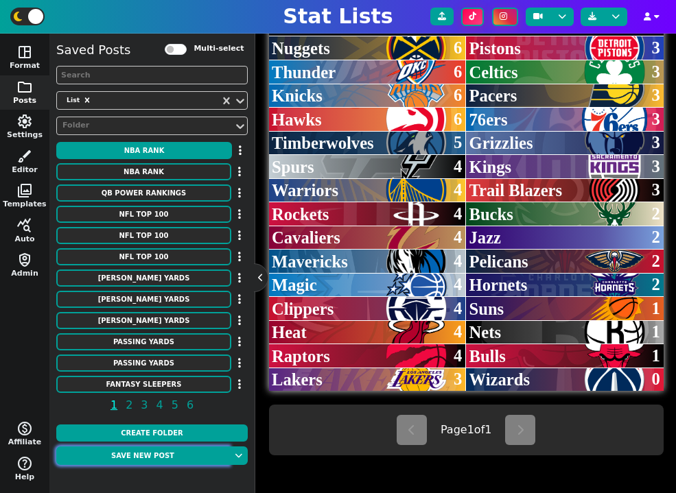
type textarea "Nuggets Thunder Knicks Hawks Timberwolves Spurs Warriors Rockets Cavaliers Mave…"
click at [163, 460] on button "Save new post" at bounding box center [142, 456] width 173 height 19
